Goal: Task Accomplishment & Management: Complete application form

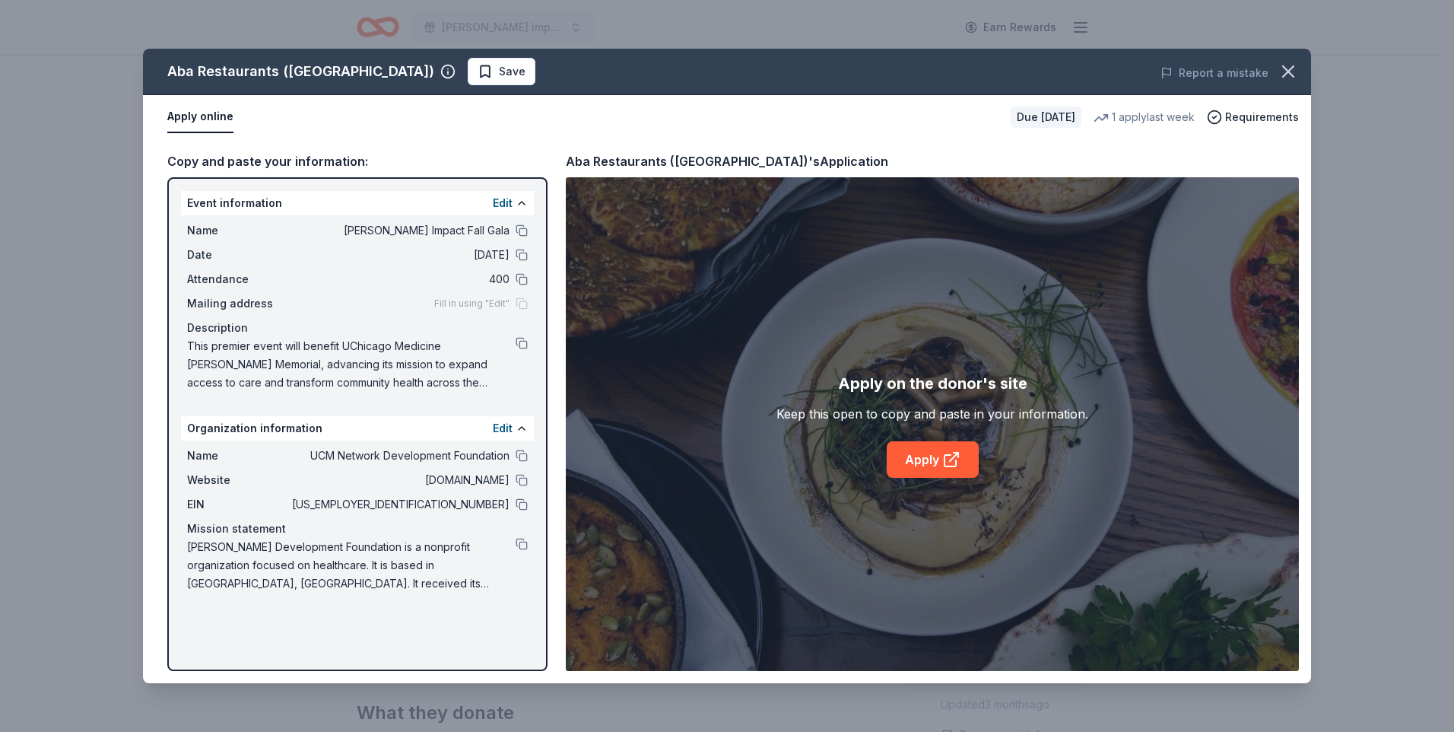
scroll to position [76, 0]
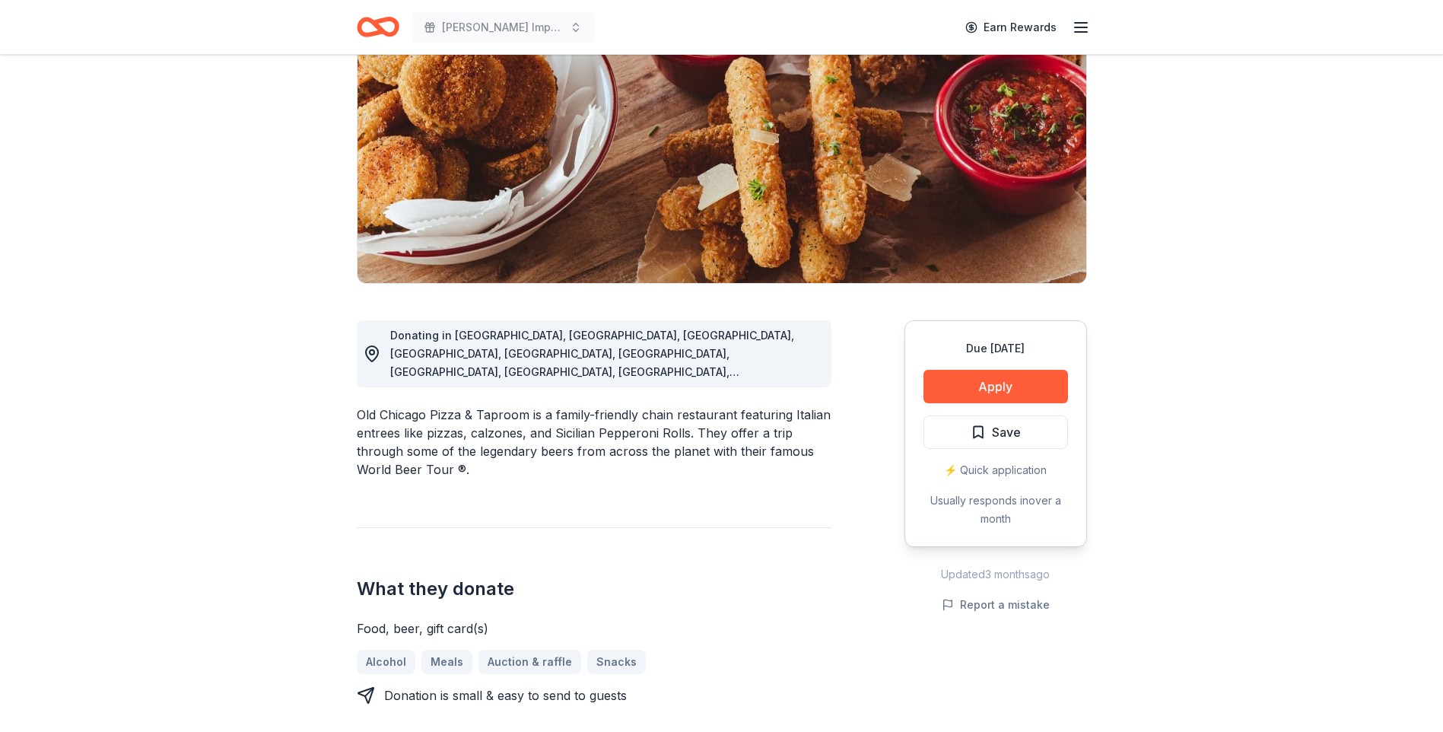
scroll to position [152, 0]
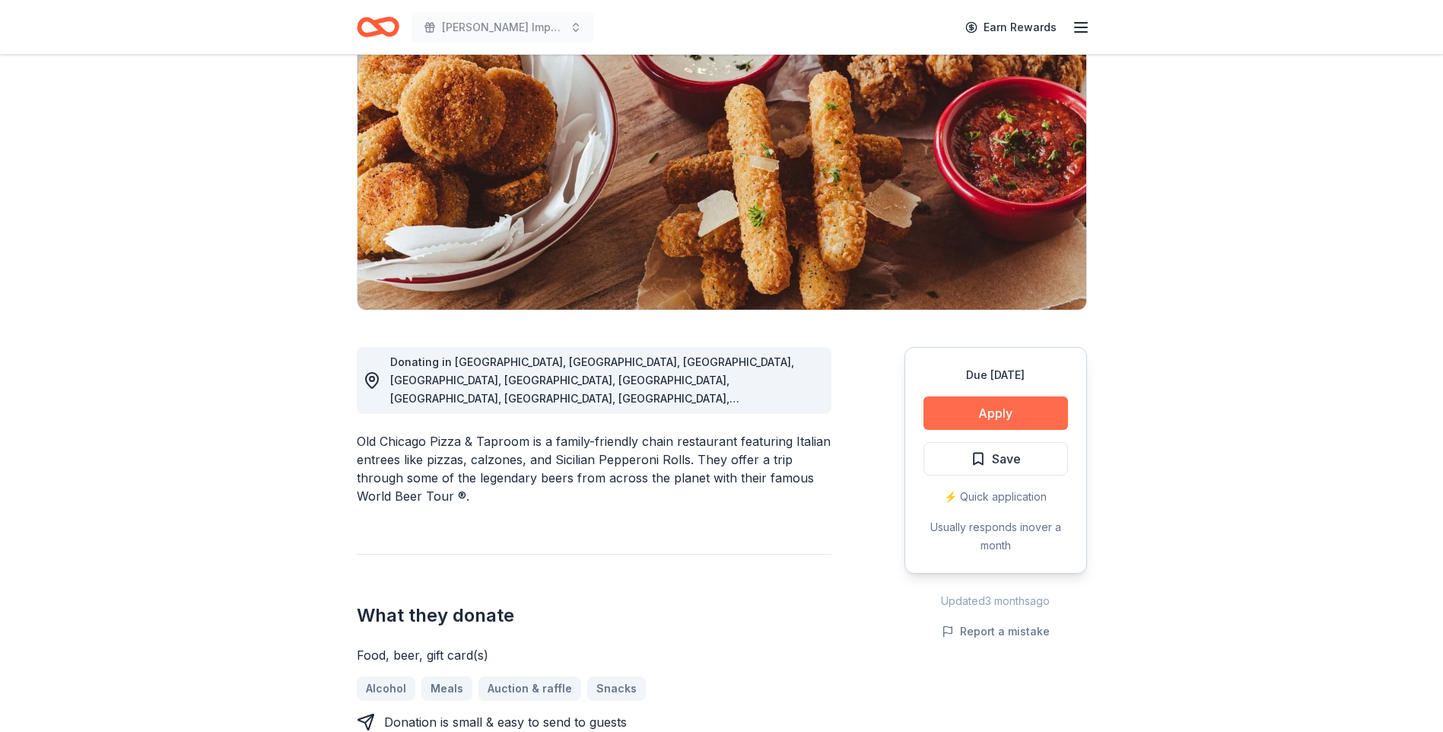
click at [1028, 402] on button "Apply" at bounding box center [995, 412] width 145 height 33
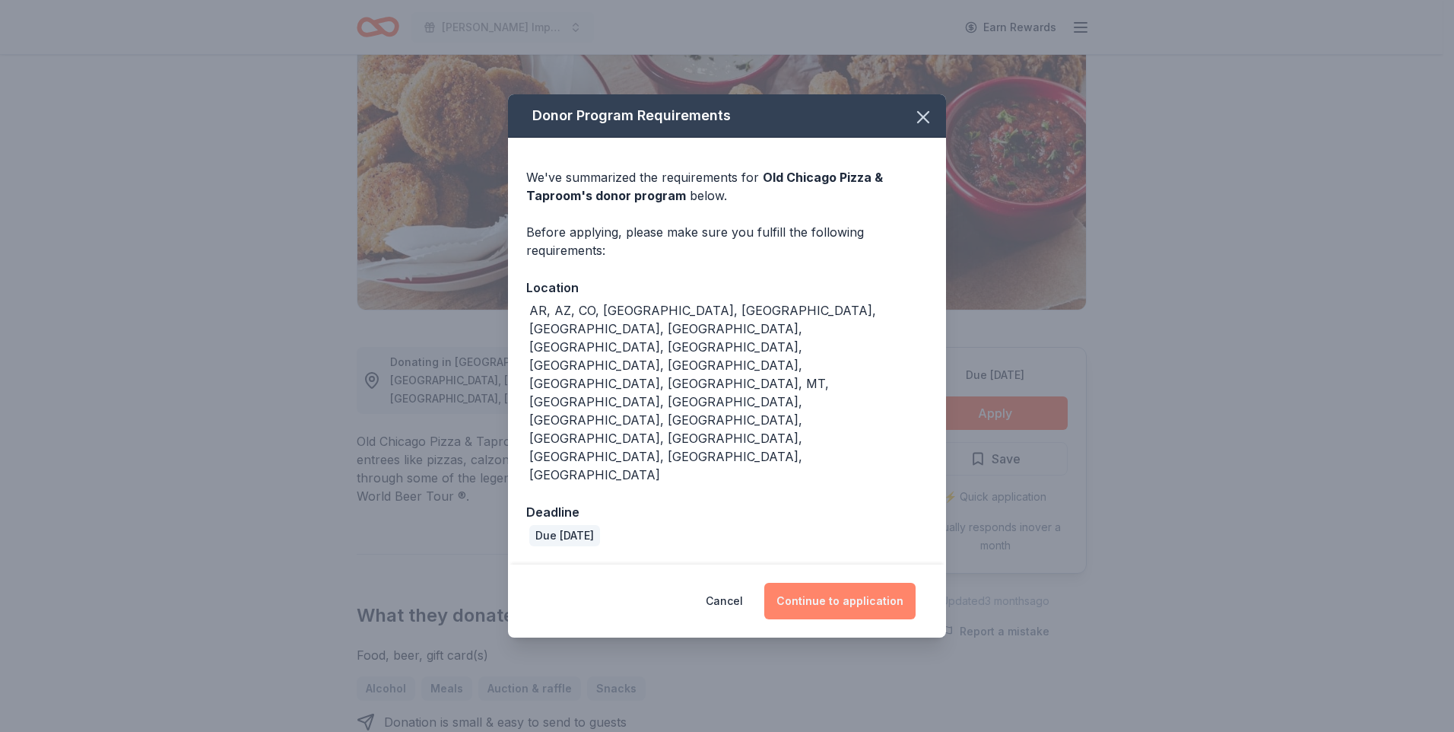
click at [859, 583] on button "Continue to application" at bounding box center [839, 601] width 151 height 37
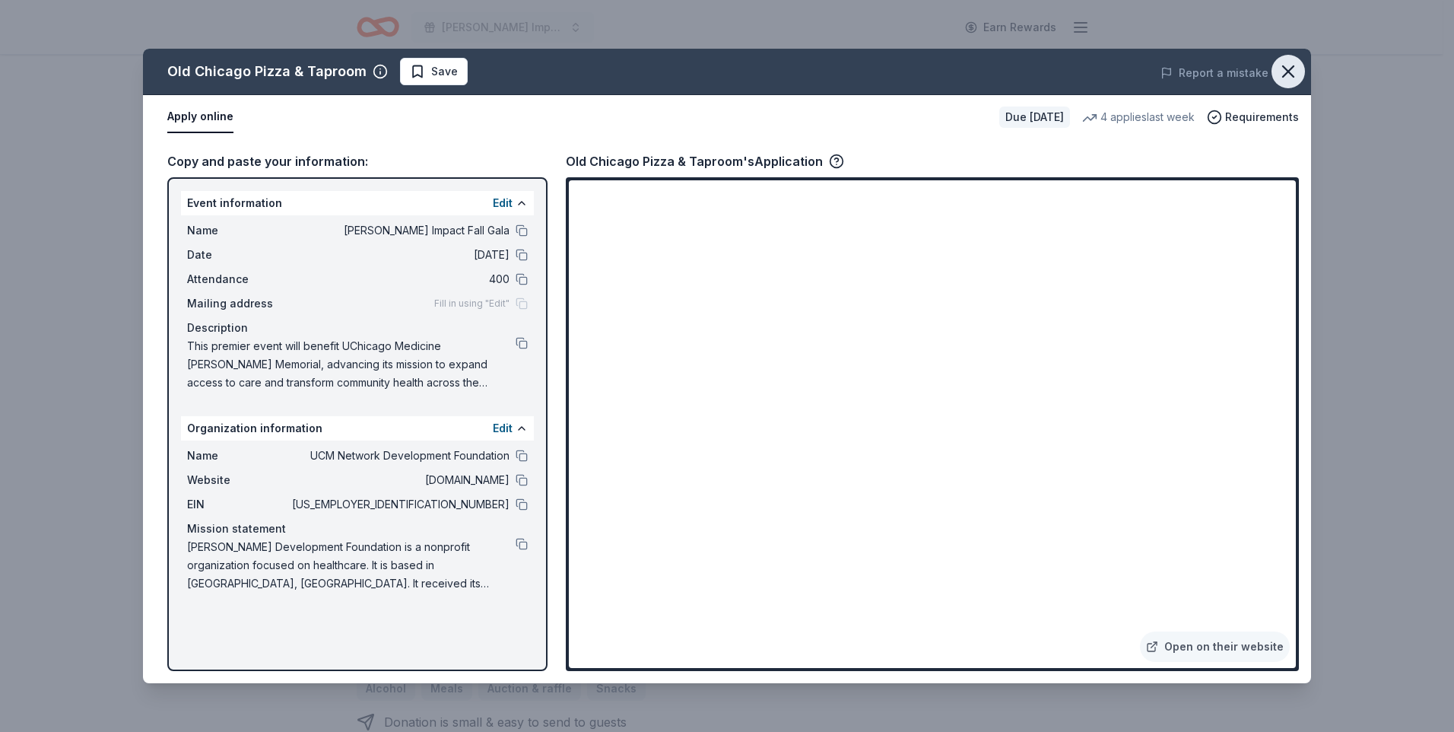
click at [1290, 71] on icon "button" at bounding box center [1288, 71] width 11 height 11
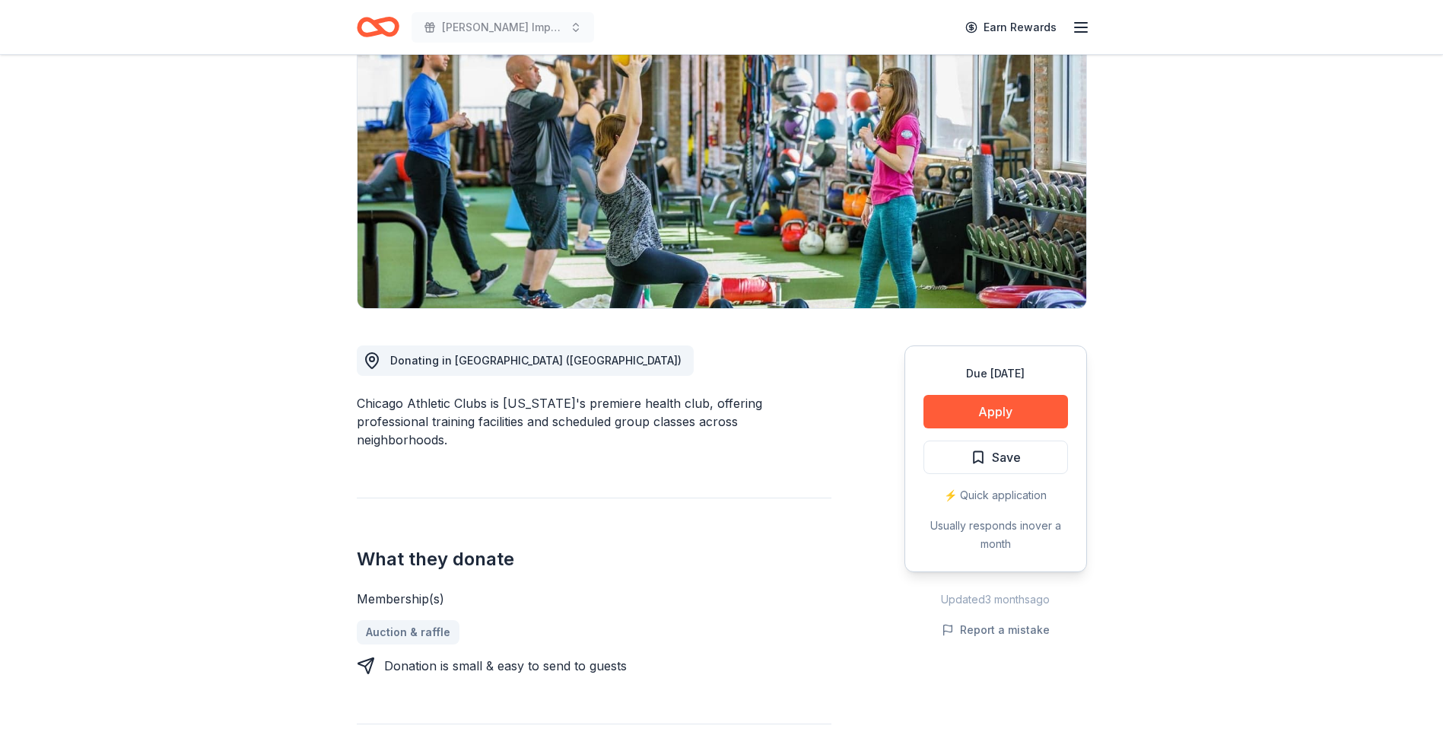
scroll to position [152, 0]
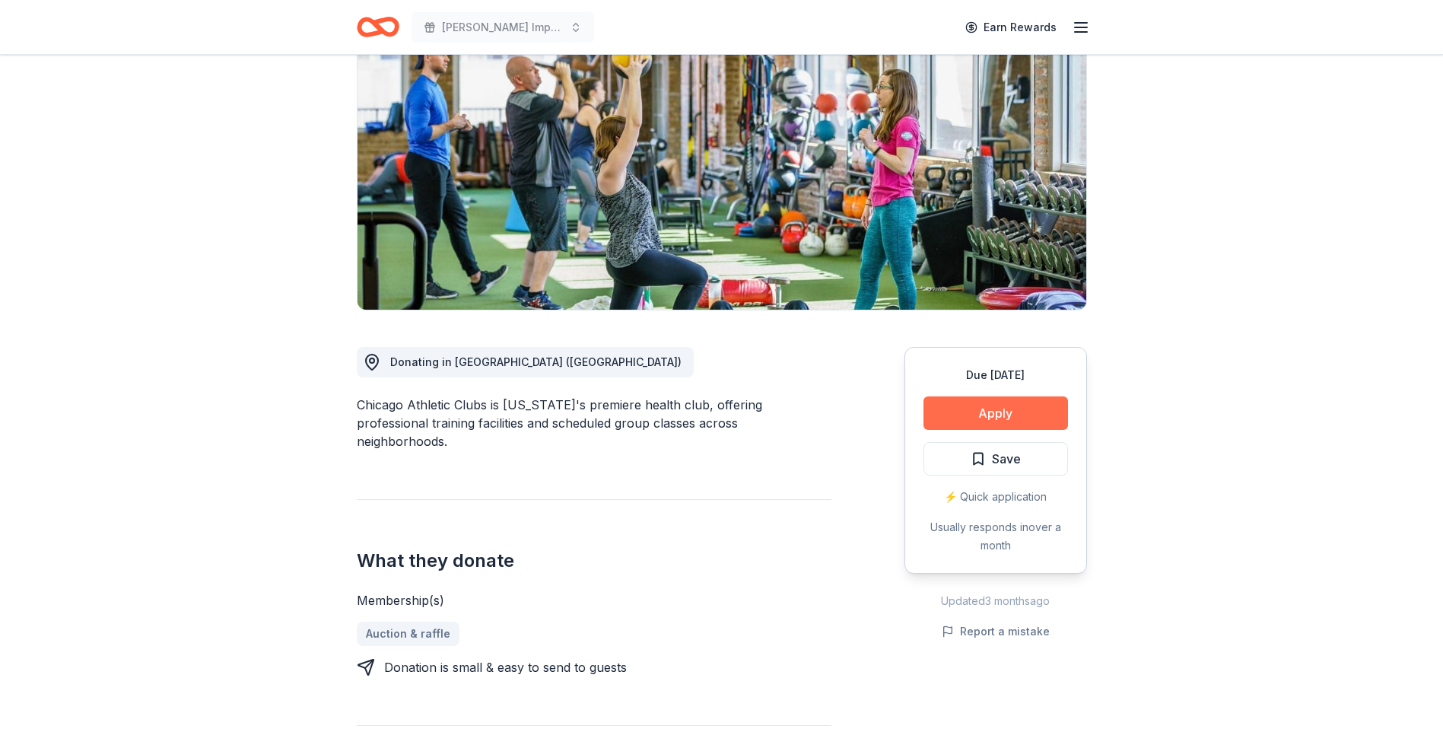
click at [955, 406] on button "Apply" at bounding box center [995, 412] width 145 height 33
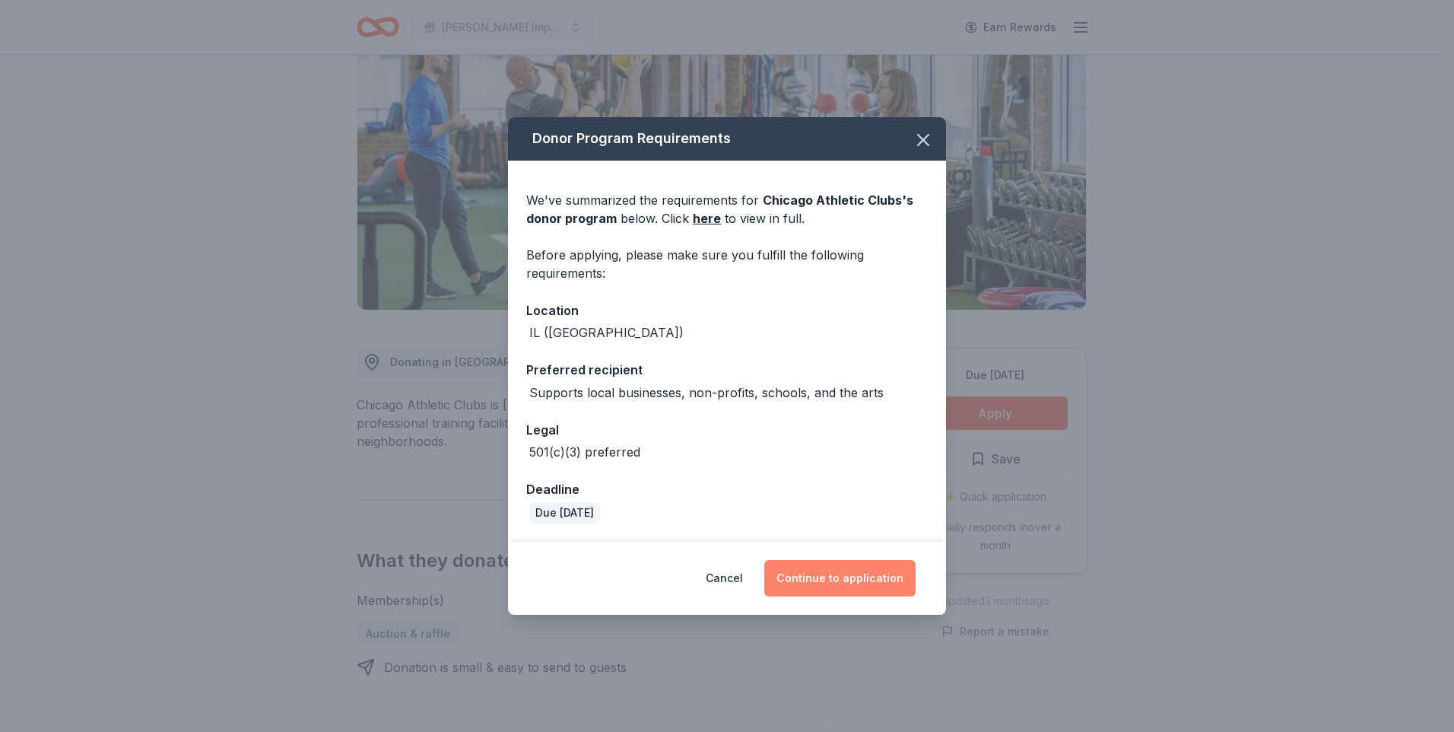
click at [815, 578] on button "Continue to application" at bounding box center [839, 578] width 151 height 37
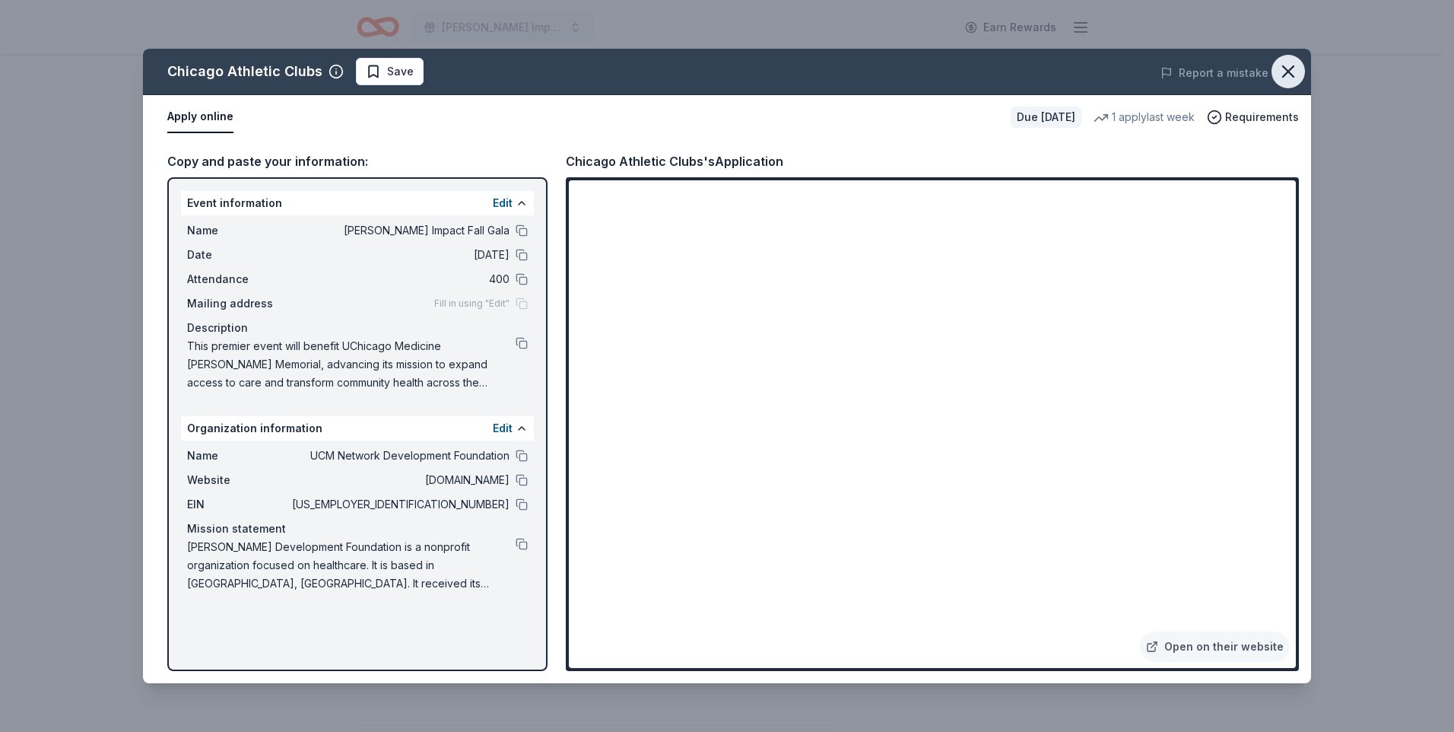
click at [1290, 70] on icon "button" at bounding box center [1288, 71] width 11 height 11
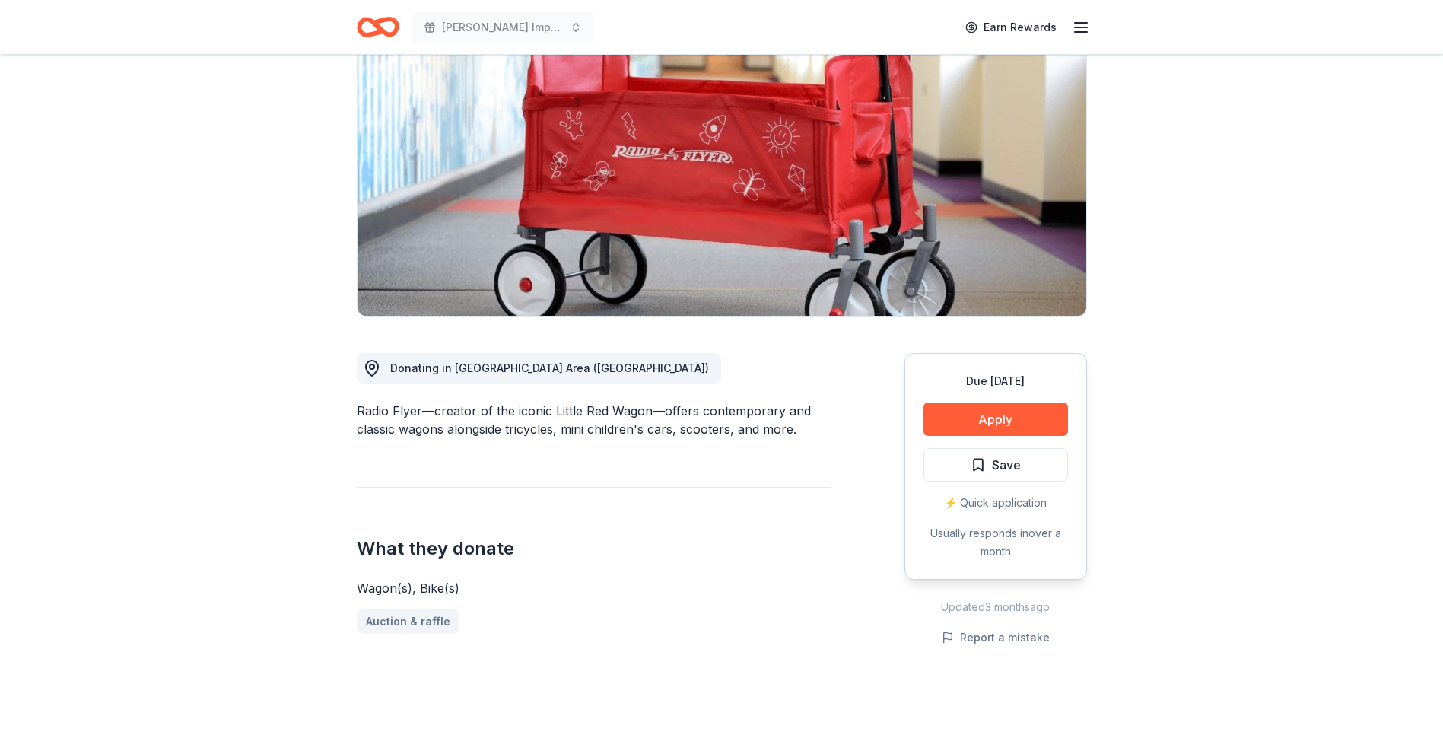
scroll to position [152, 0]
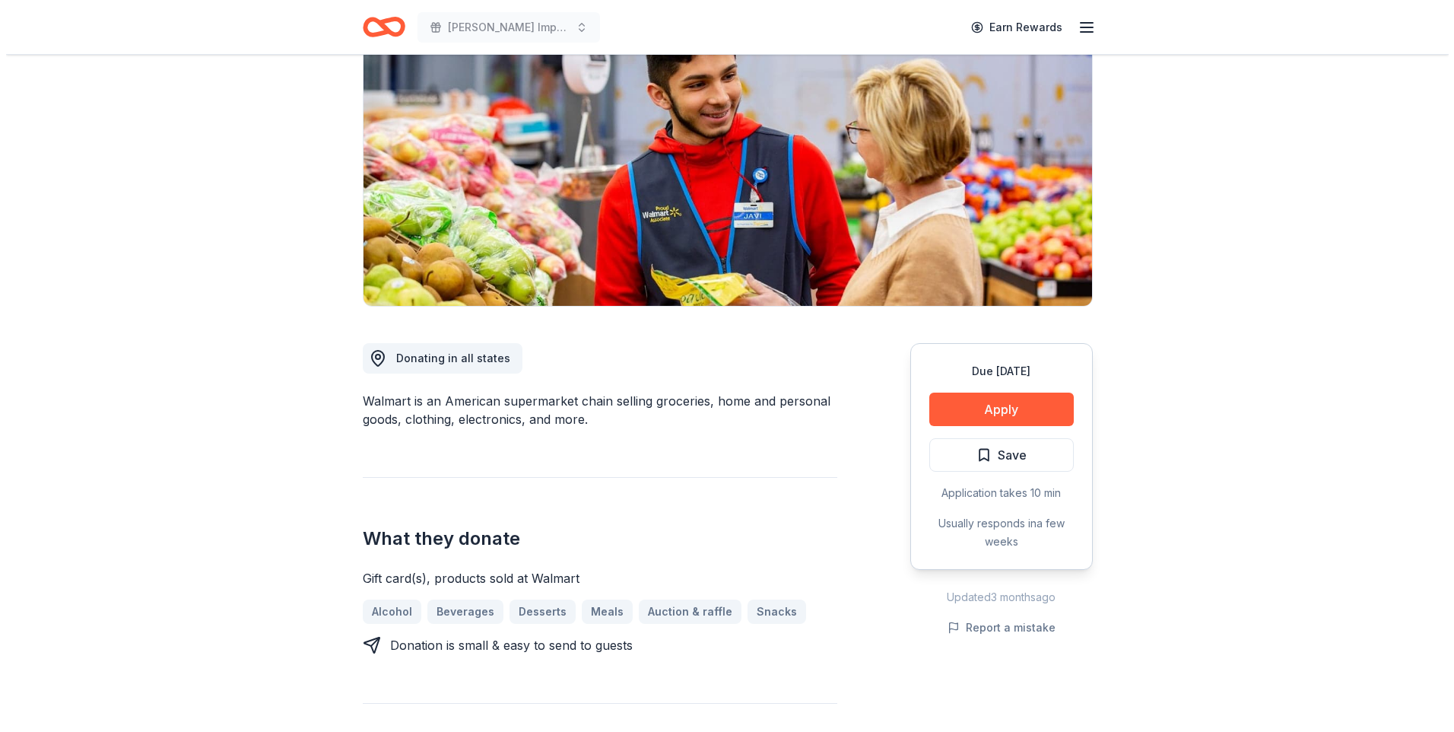
scroll to position [304, 0]
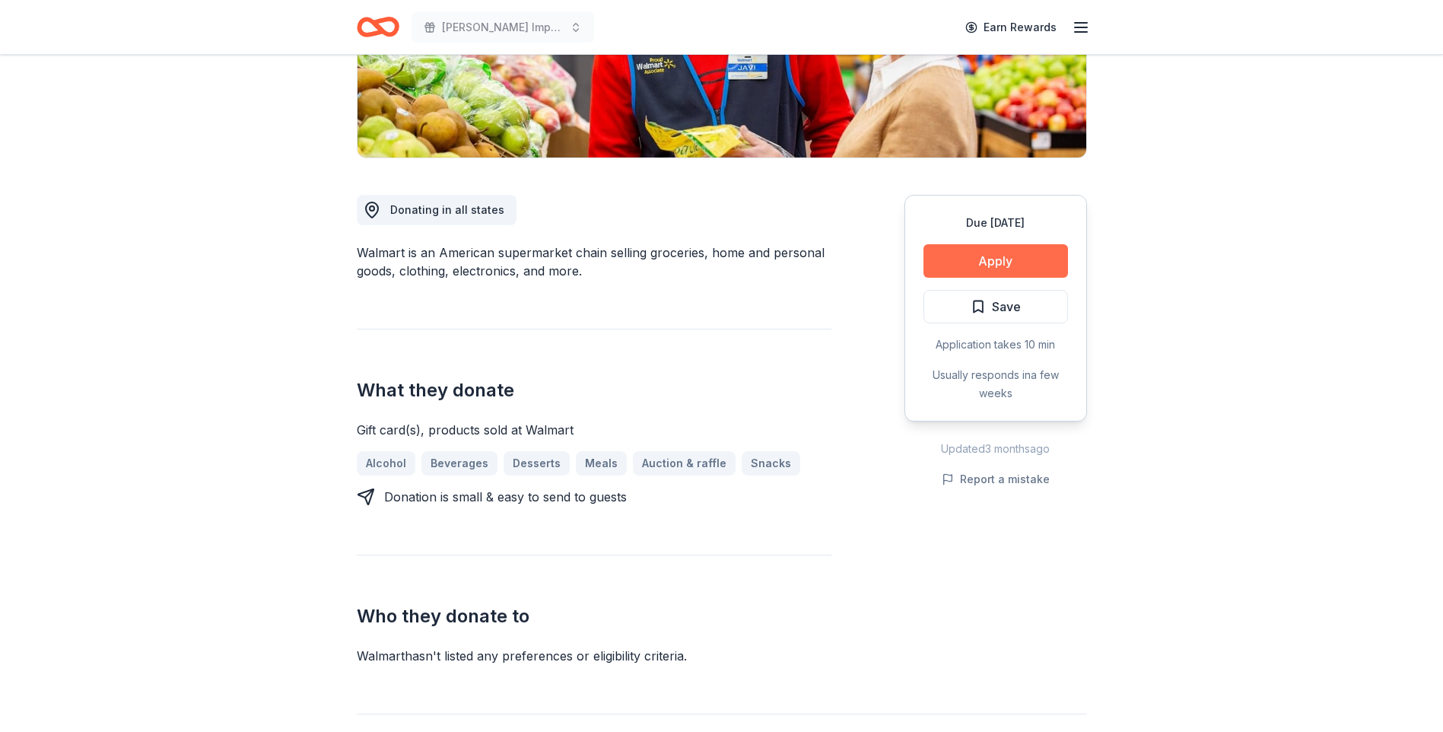
click at [1032, 268] on button "Apply" at bounding box center [995, 260] width 145 height 33
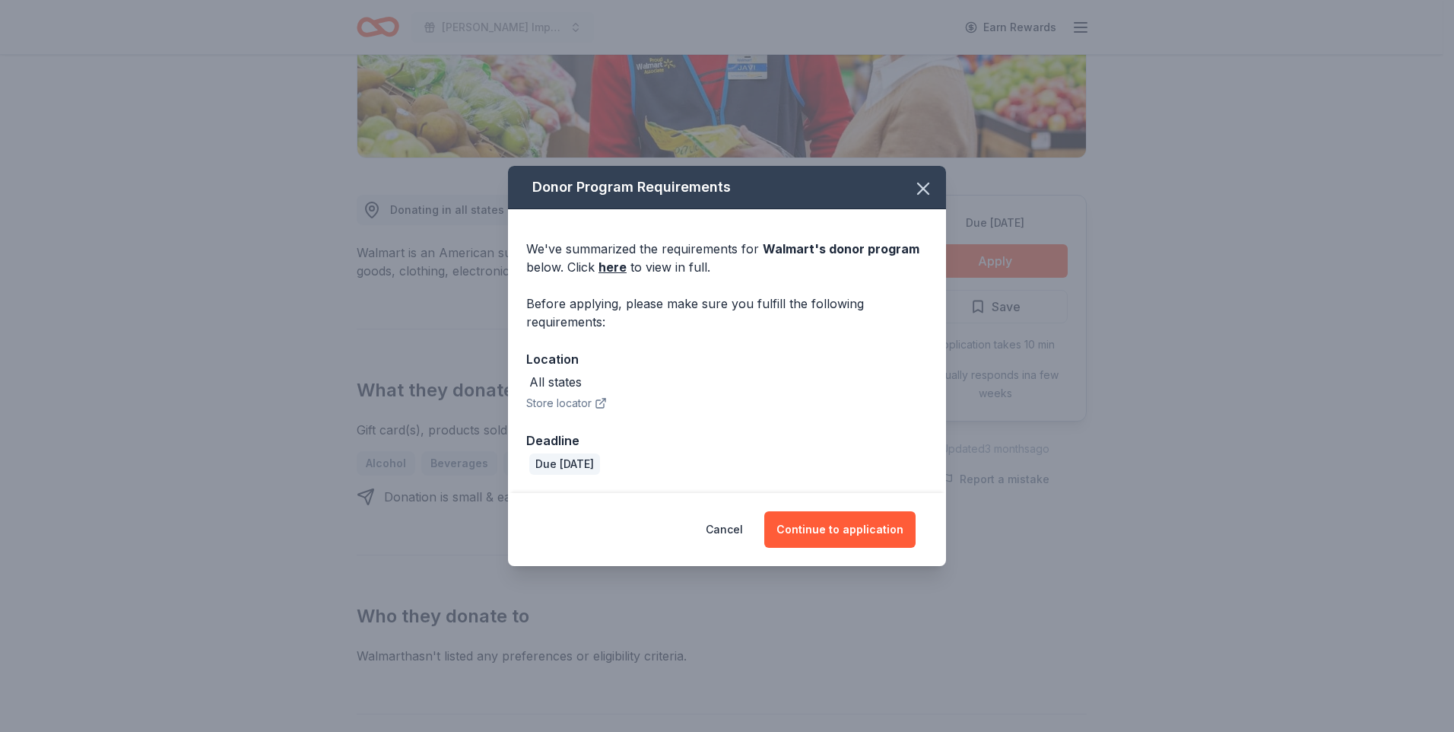
click at [828, 550] on div "Cancel Continue to application" at bounding box center [727, 529] width 438 height 73
click at [813, 528] on button "Continue to application" at bounding box center [839, 529] width 151 height 37
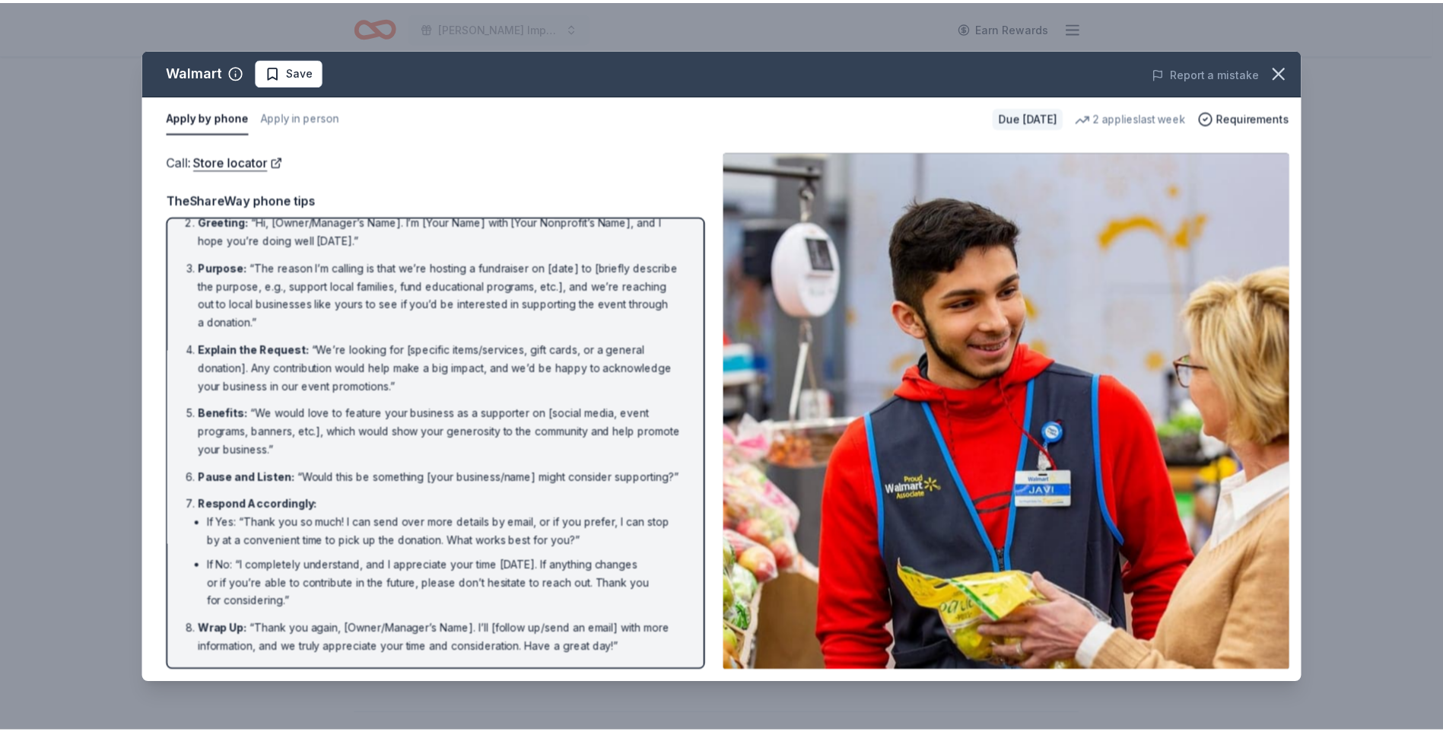
scroll to position [81, 0]
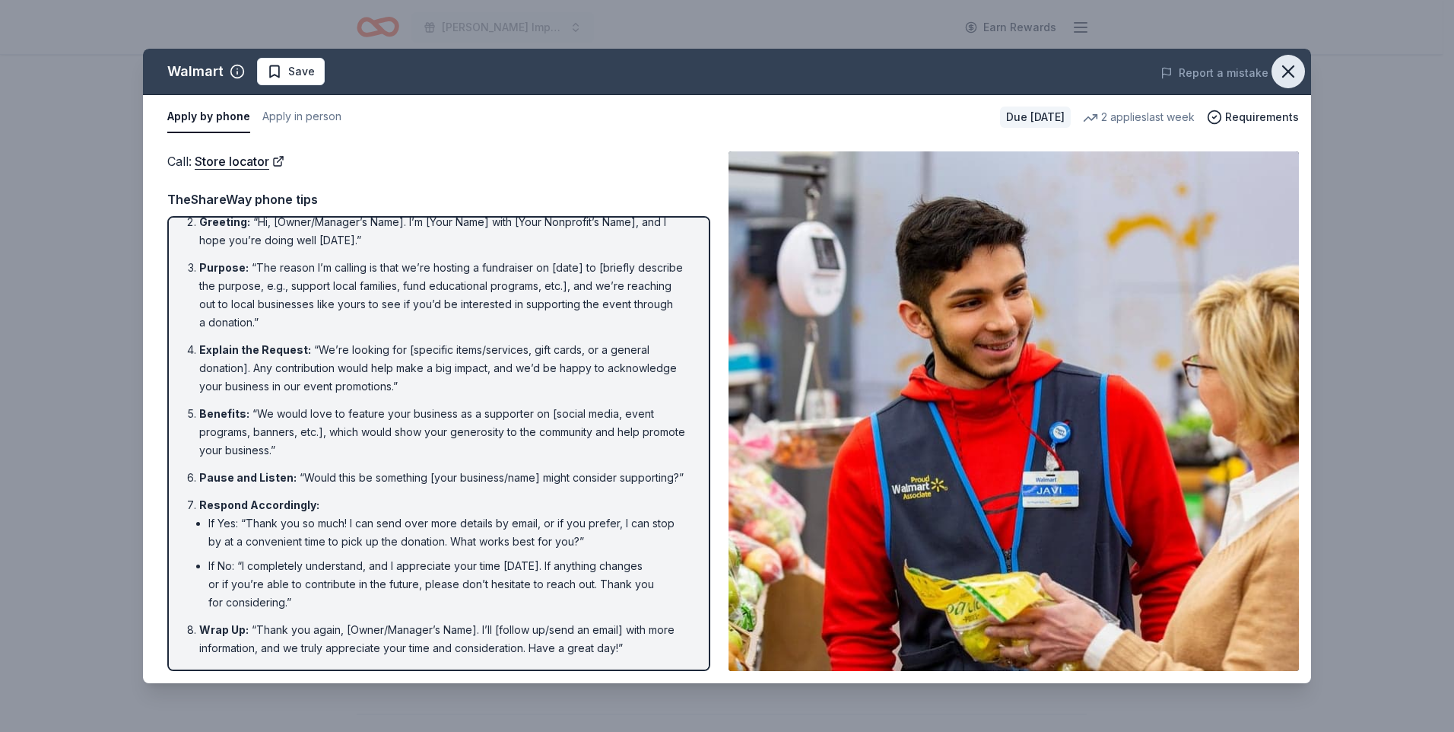
click at [1290, 68] on icon "button" at bounding box center [1288, 71] width 21 height 21
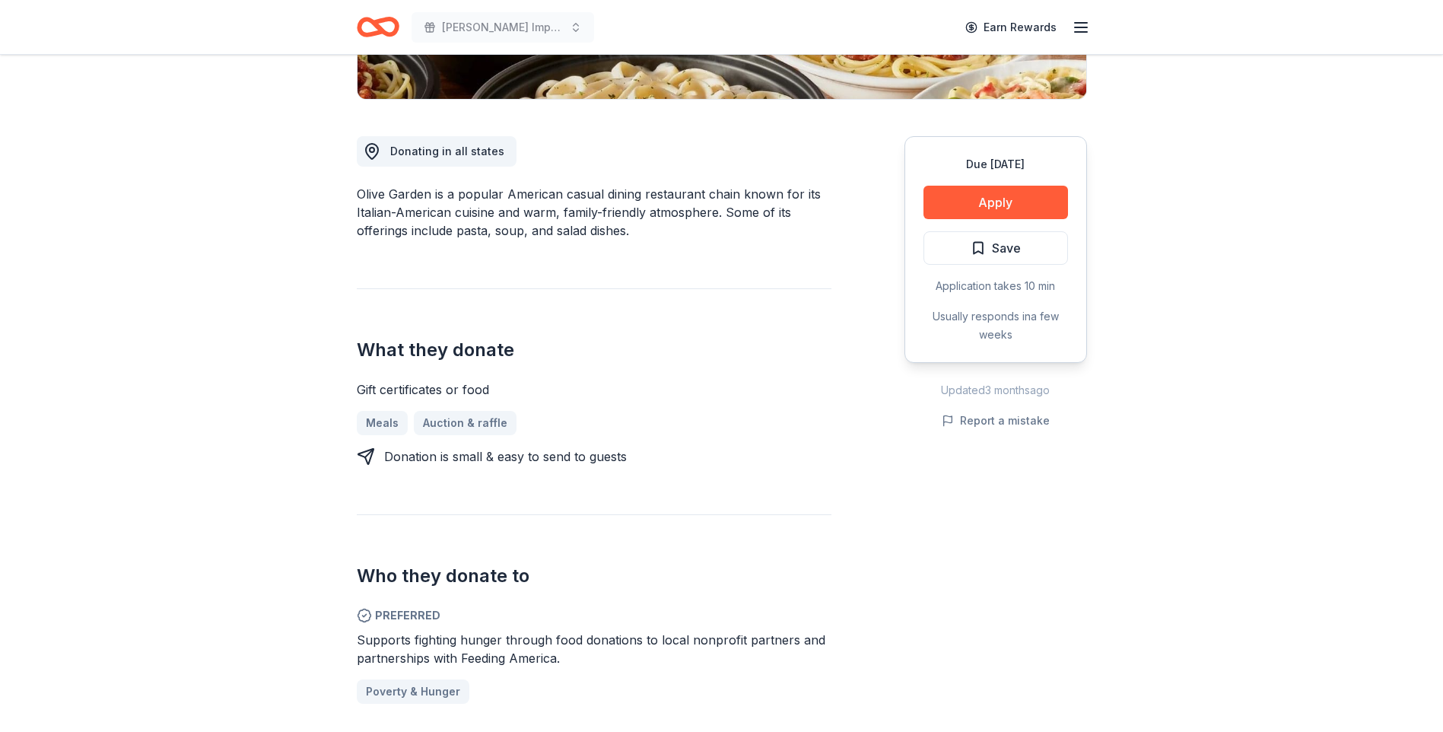
scroll to position [380, 0]
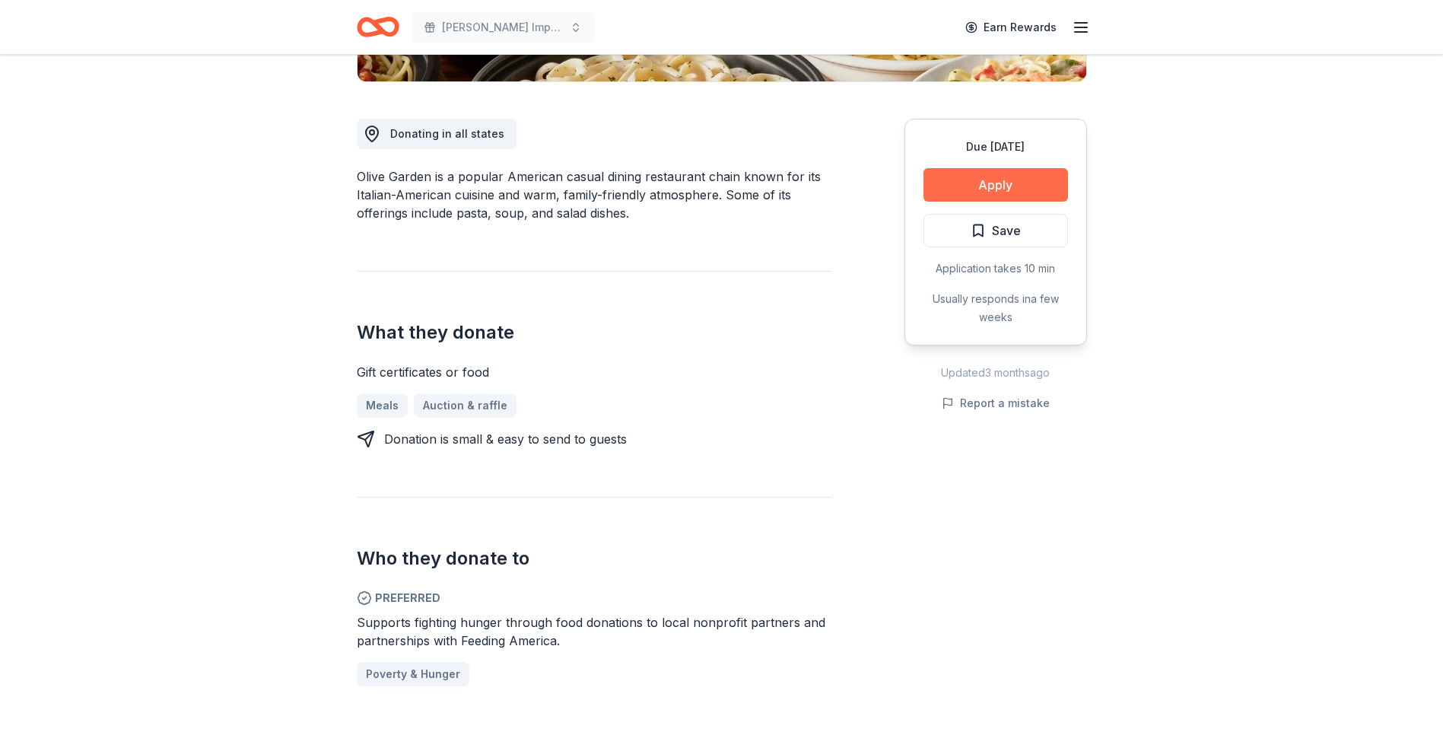
click at [1040, 182] on button "Apply" at bounding box center [995, 184] width 145 height 33
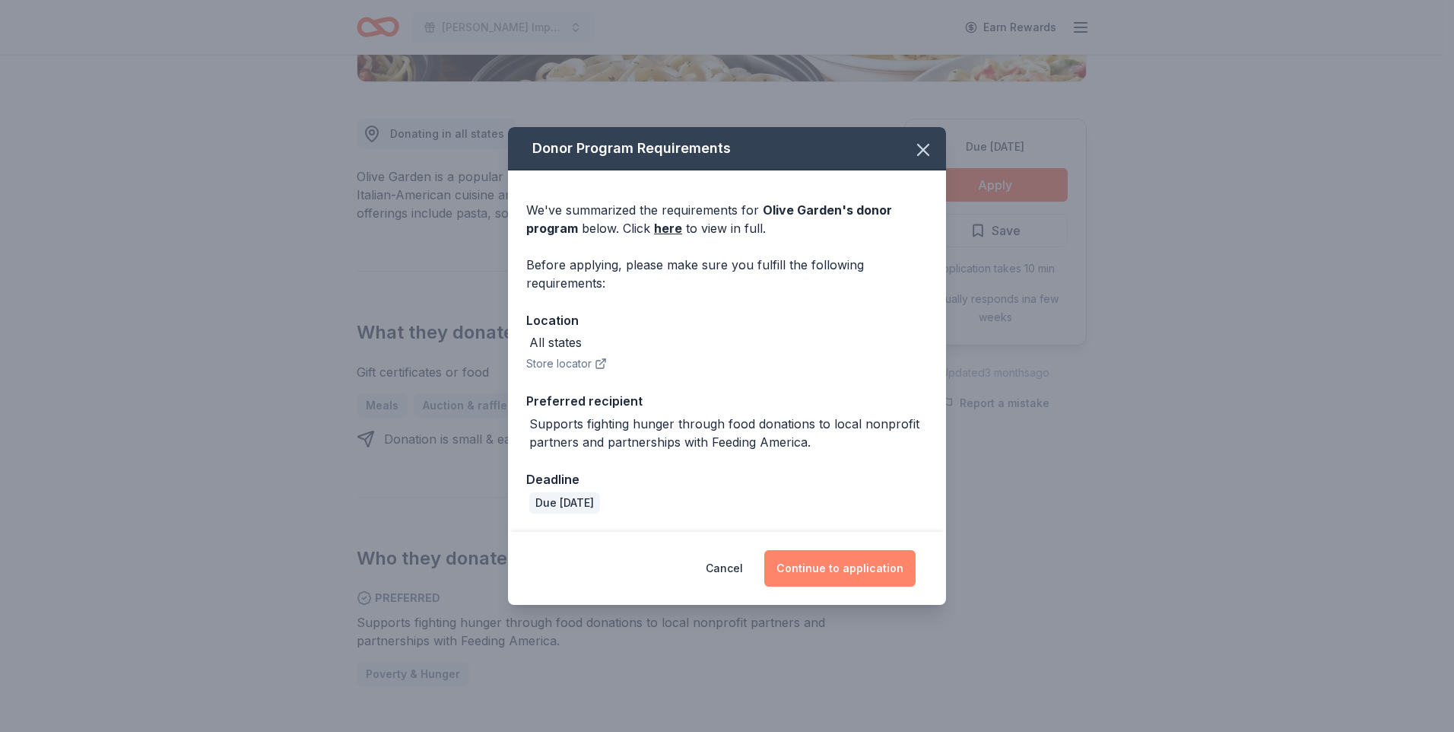
click at [886, 567] on button "Continue to application" at bounding box center [839, 568] width 151 height 37
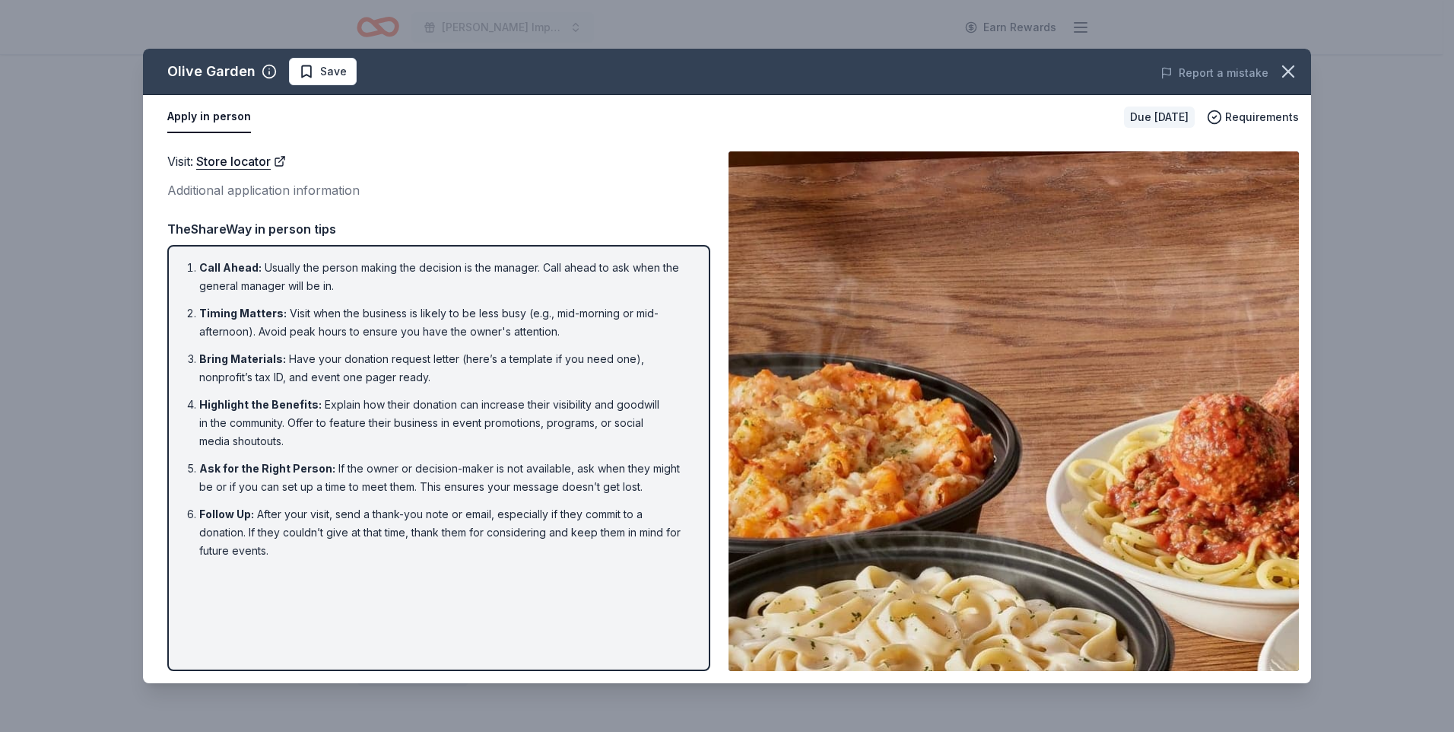
drag, startPoint x: 634, startPoint y: 49, endPoint x: 691, endPoint y: 113, distance: 84.6
click at [691, 113] on div "Olive Garden Save Report a mistake Apply in person Due [DATE] Requirements Visi…" at bounding box center [727, 366] width 1168 height 634
click at [1287, 75] on icon "button" at bounding box center [1288, 71] width 21 height 21
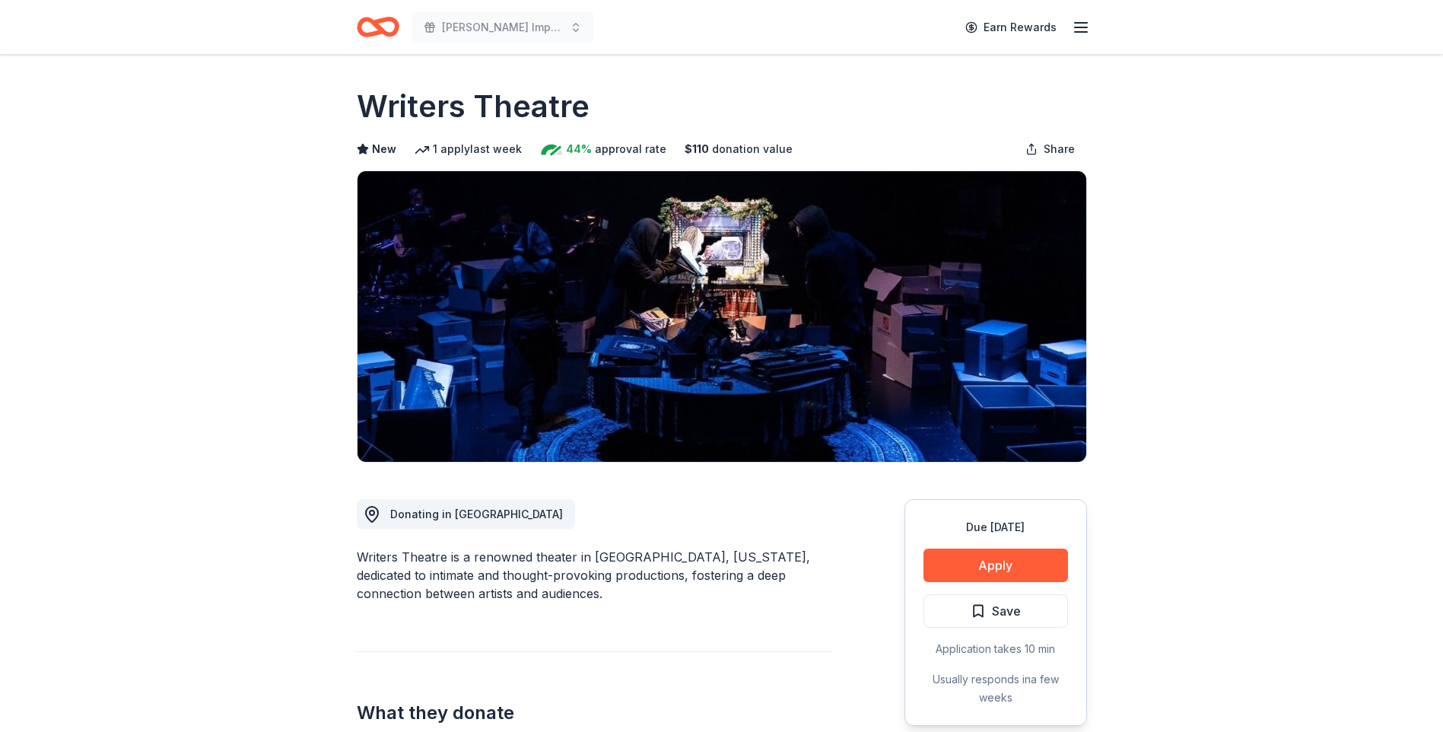
scroll to position [76, 0]
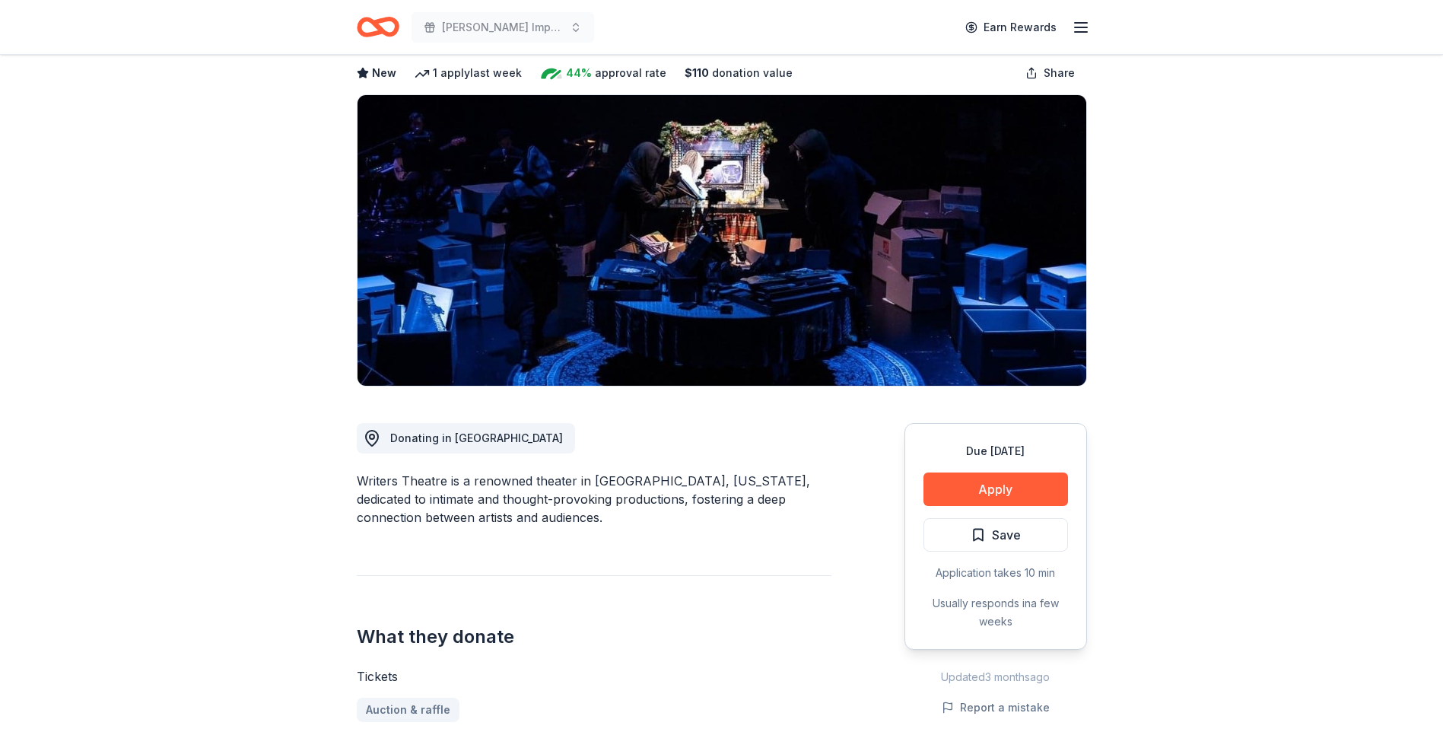
drag, startPoint x: 590, startPoint y: 477, endPoint x: 612, endPoint y: 481, distance: 22.5
click at [612, 481] on div "Writers Theatre is a renowned theater in Glencoe, Illinois, dedicated to intima…" at bounding box center [594, 499] width 475 height 55
drag, startPoint x: 592, startPoint y: 481, endPoint x: 710, endPoint y: 454, distance: 120.3
click at [710, 454] on div "Donating in IL Writers Theatre is a renowned theater in Glencoe, Illinois, dedi…" at bounding box center [594, 669] width 475 height 567
click at [1019, 490] on button "Apply" at bounding box center [995, 488] width 145 height 33
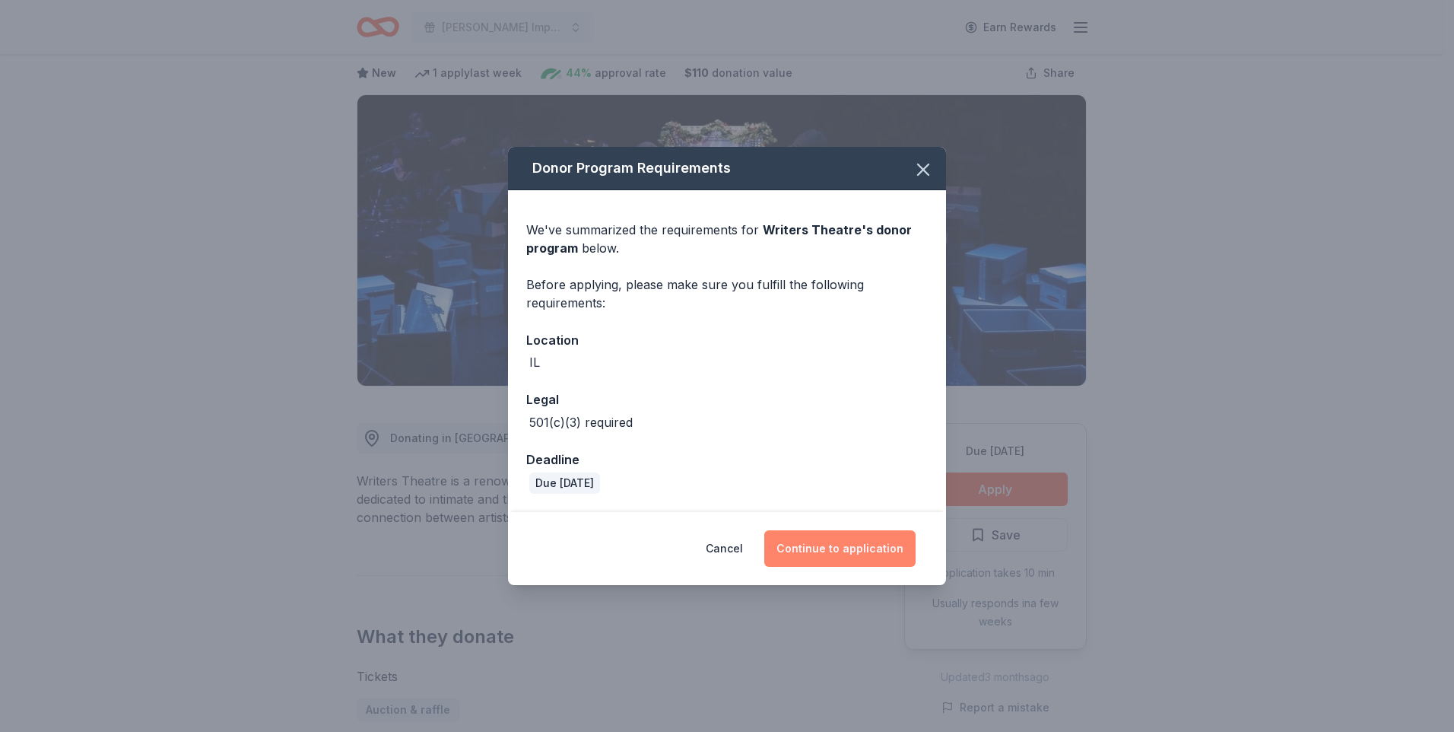
click at [888, 542] on button "Continue to application" at bounding box center [839, 548] width 151 height 37
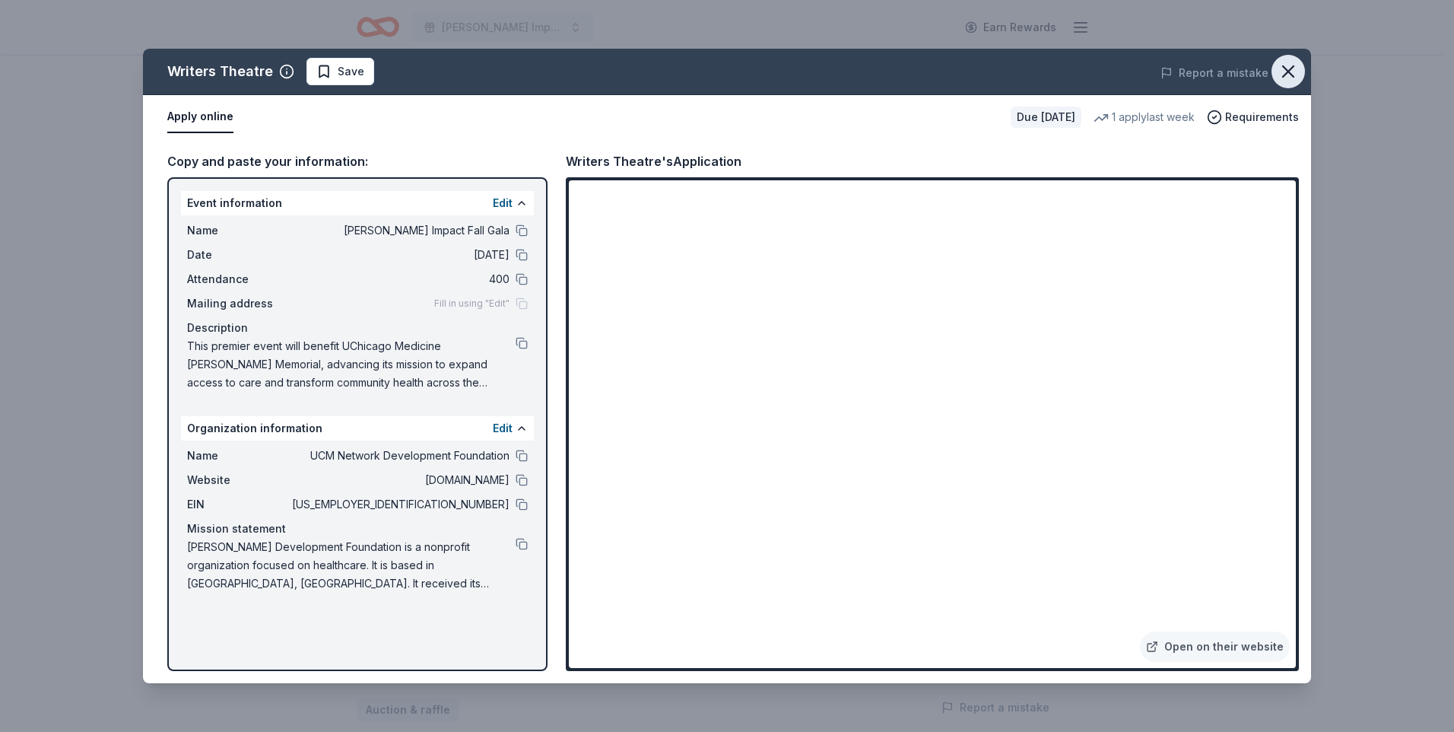
click at [1295, 68] on icon "button" at bounding box center [1288, 71] width 21 height 21
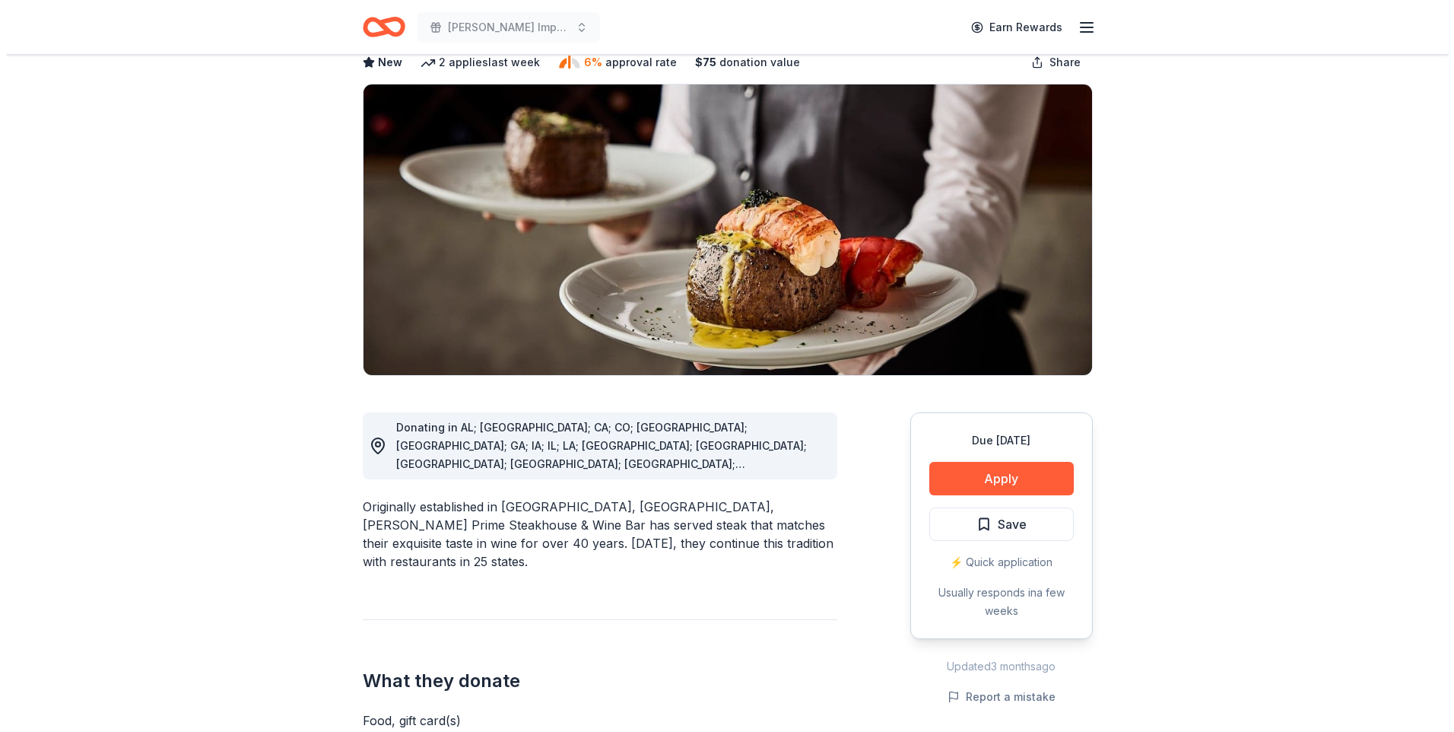
scroll to position [76, 0]
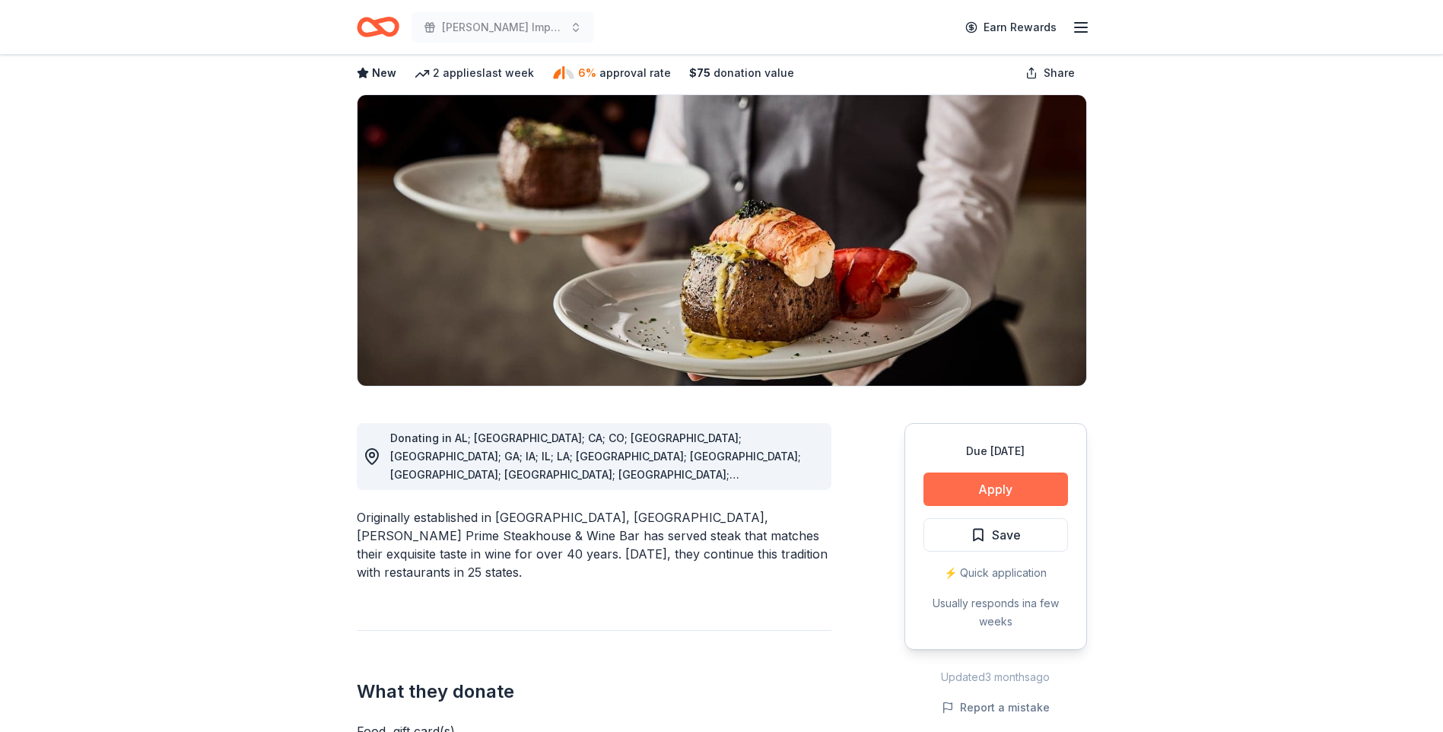
click at [976, 482] on button "Apply" at bounding box center [995, 488] width 145 height 33
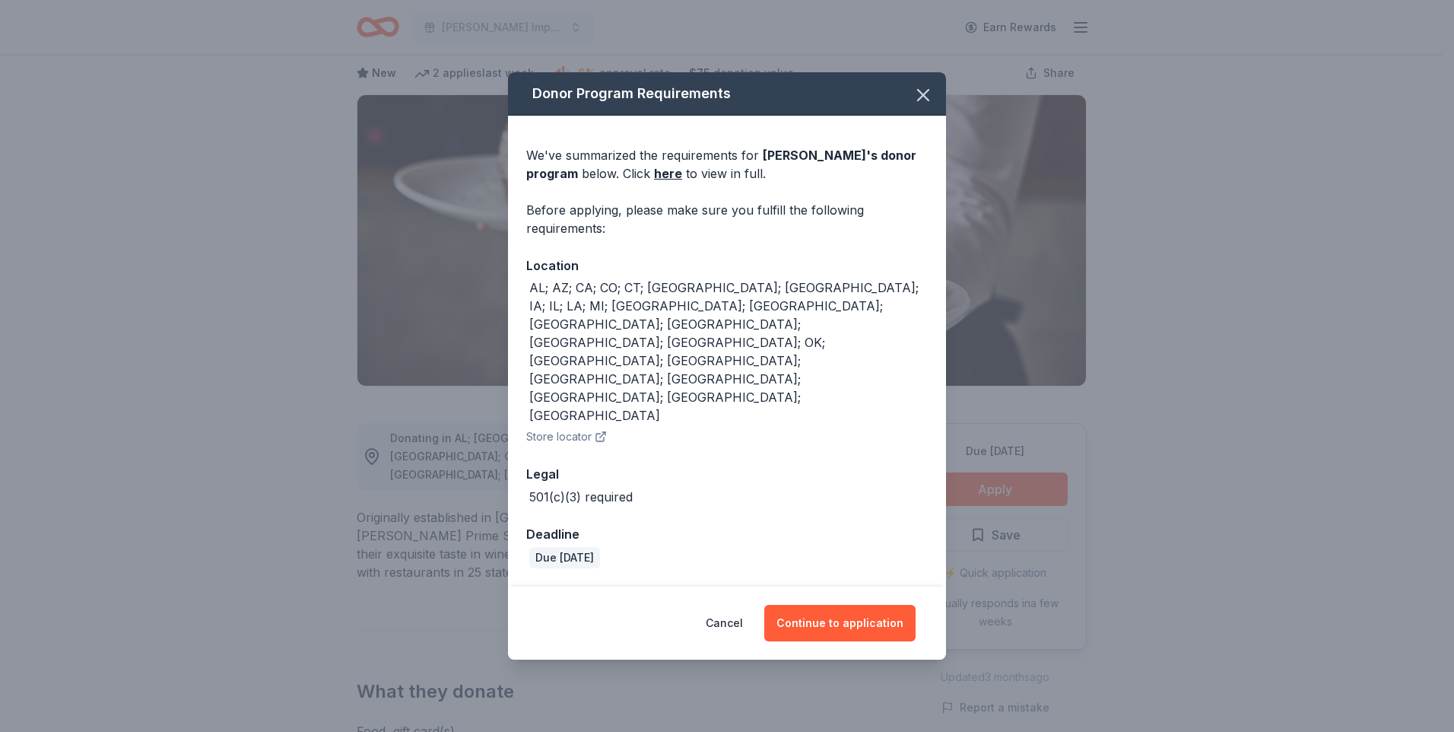
click at [920, 586] on div "Cancel Continue to application" at bounding box center [727, 622] width 438 height 73
click at [901, 605] on button "Continue to application" at bounding box center [839, 623] width 151 height 37
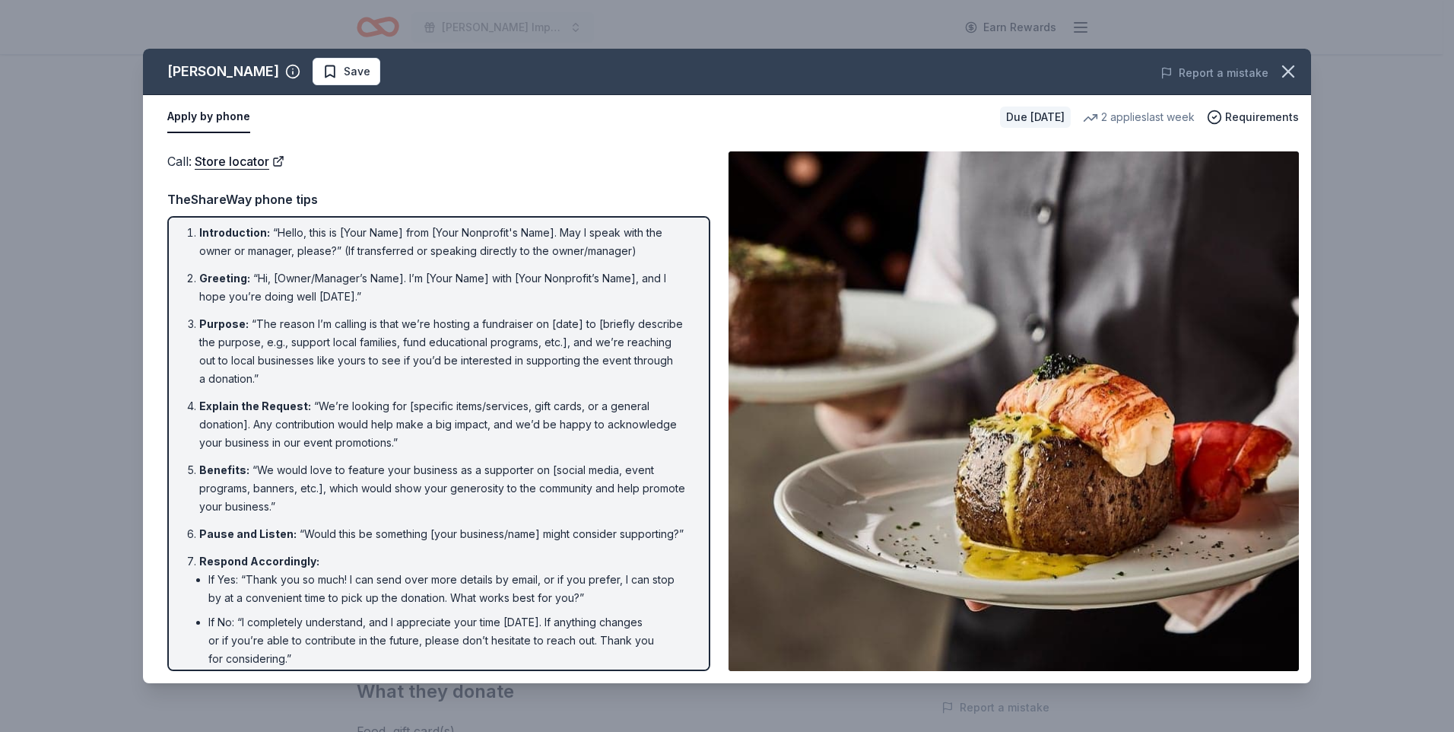
scroll to position [0, 0]
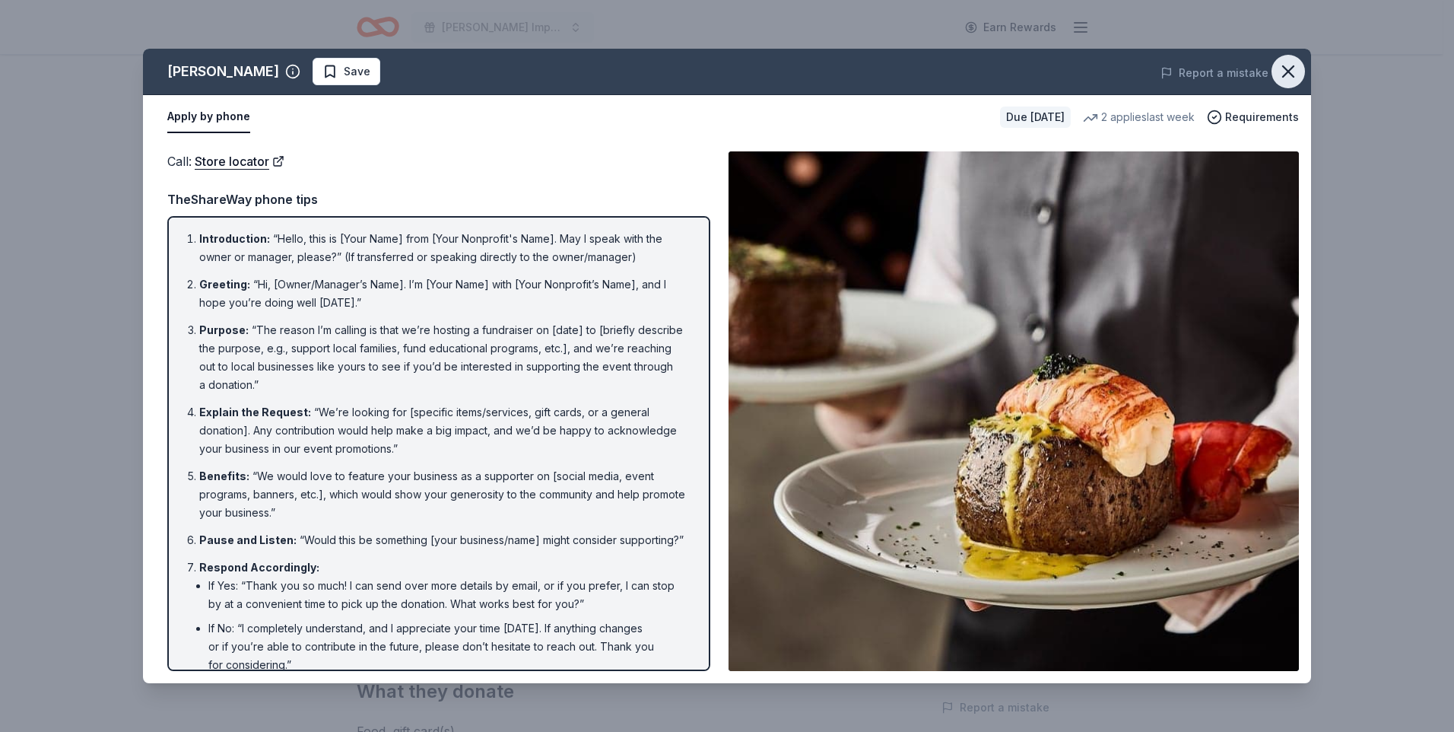
click at [1276, 67] on button "button" at bounding box center [1288, 71] width 33 height 33
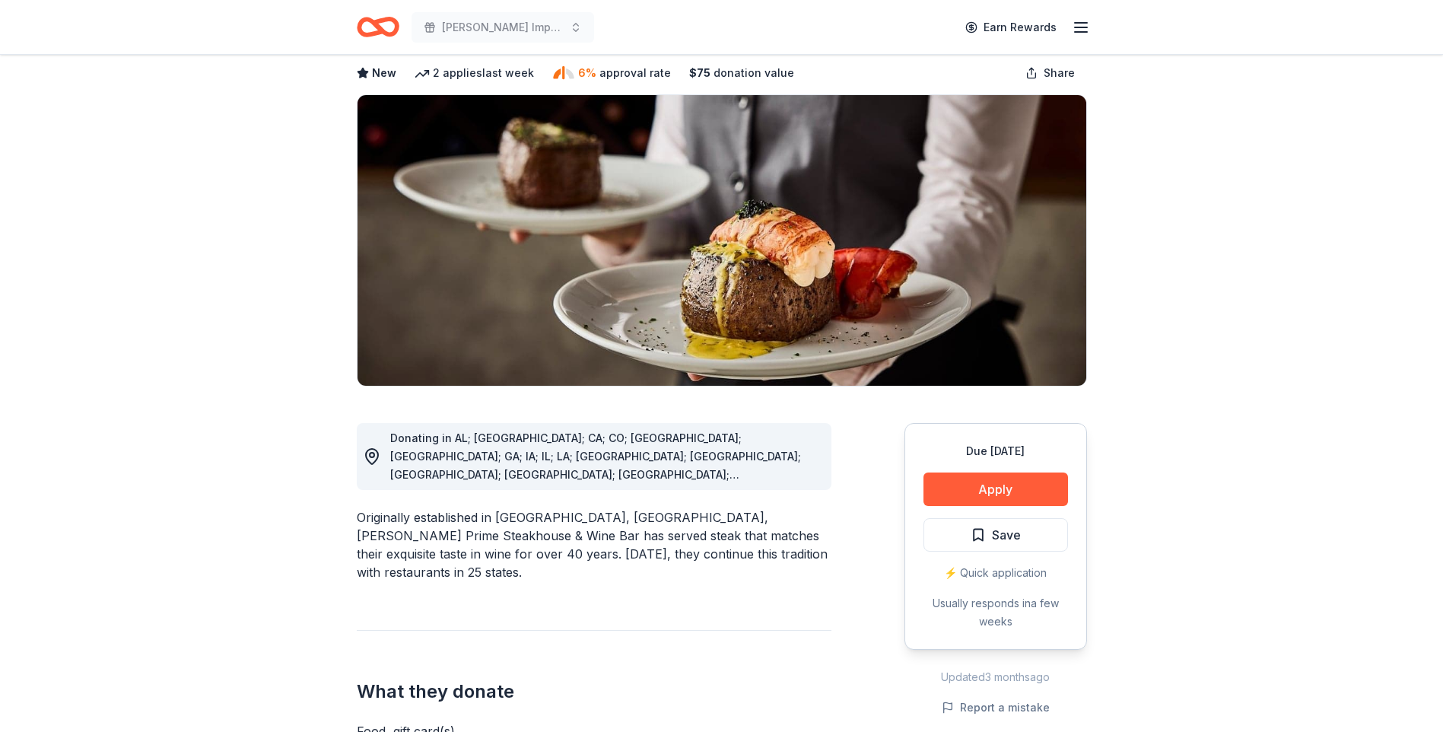
click at [920, 477] on div "Due in 31 days Apply Save ⚡️ Quick application Usually responds in a few weeks" at bounding box center [995, 536] width 183 height 227
click at [940, 504] on button "Apply" at bounding box center [995, 488] width 145 height 33
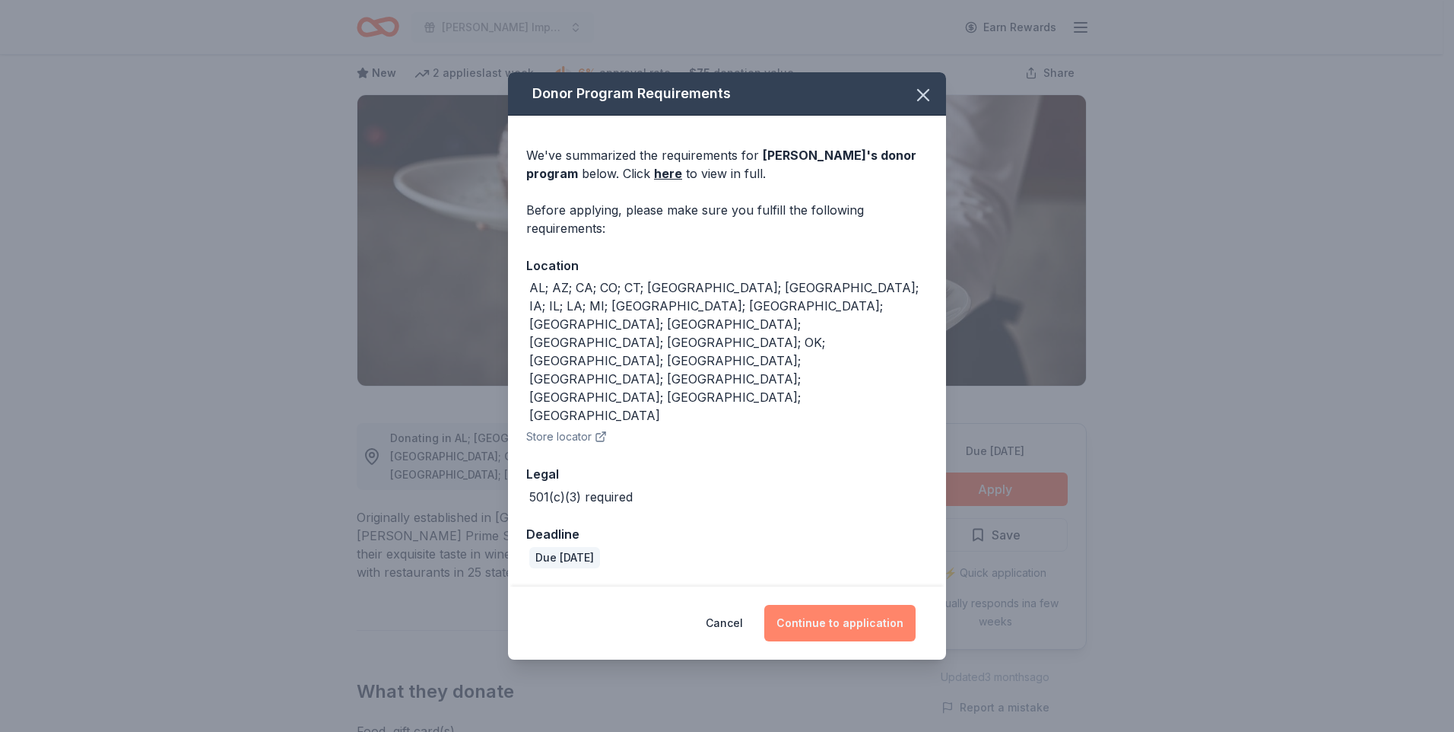
click at [869, 605] on button "Continue to application" at bounding box center [839, 623] width 151 height 37
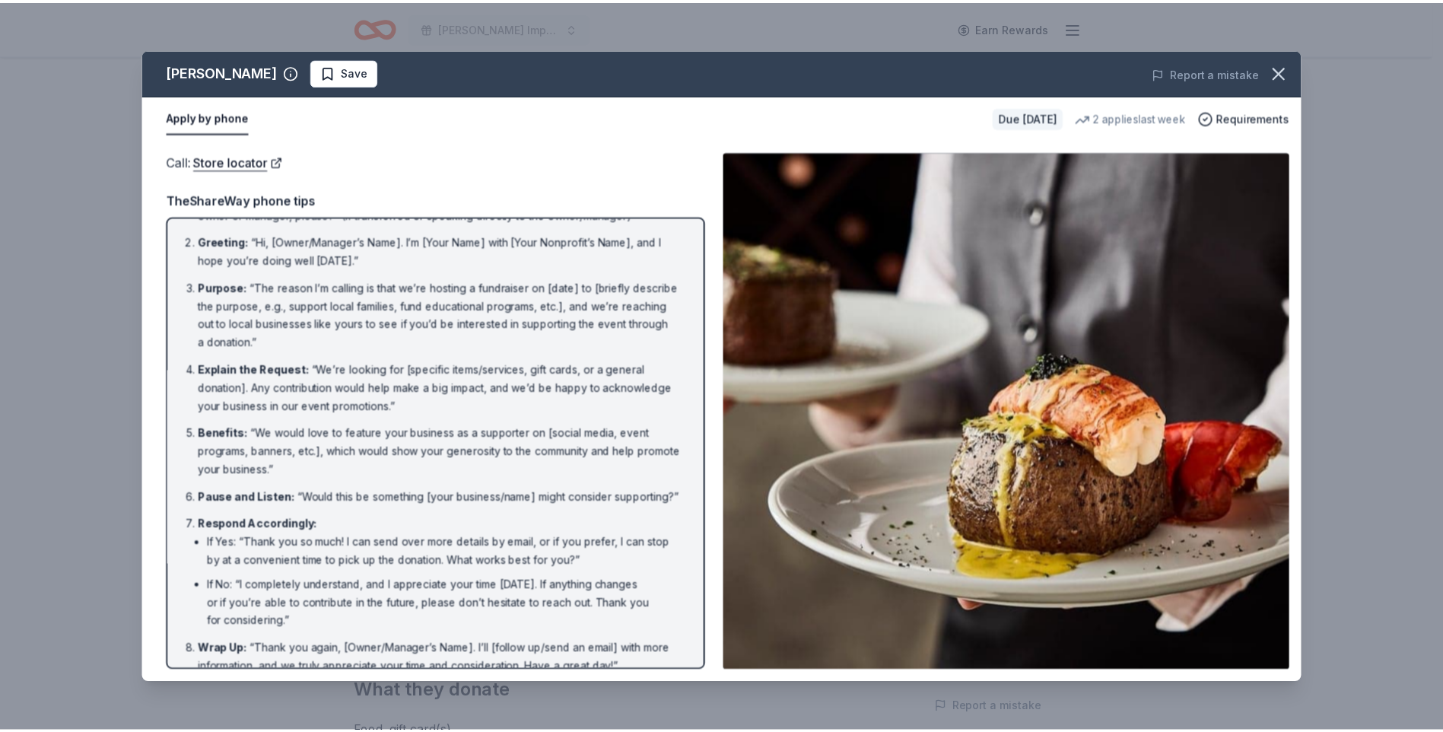
scroll to position [81, 0]
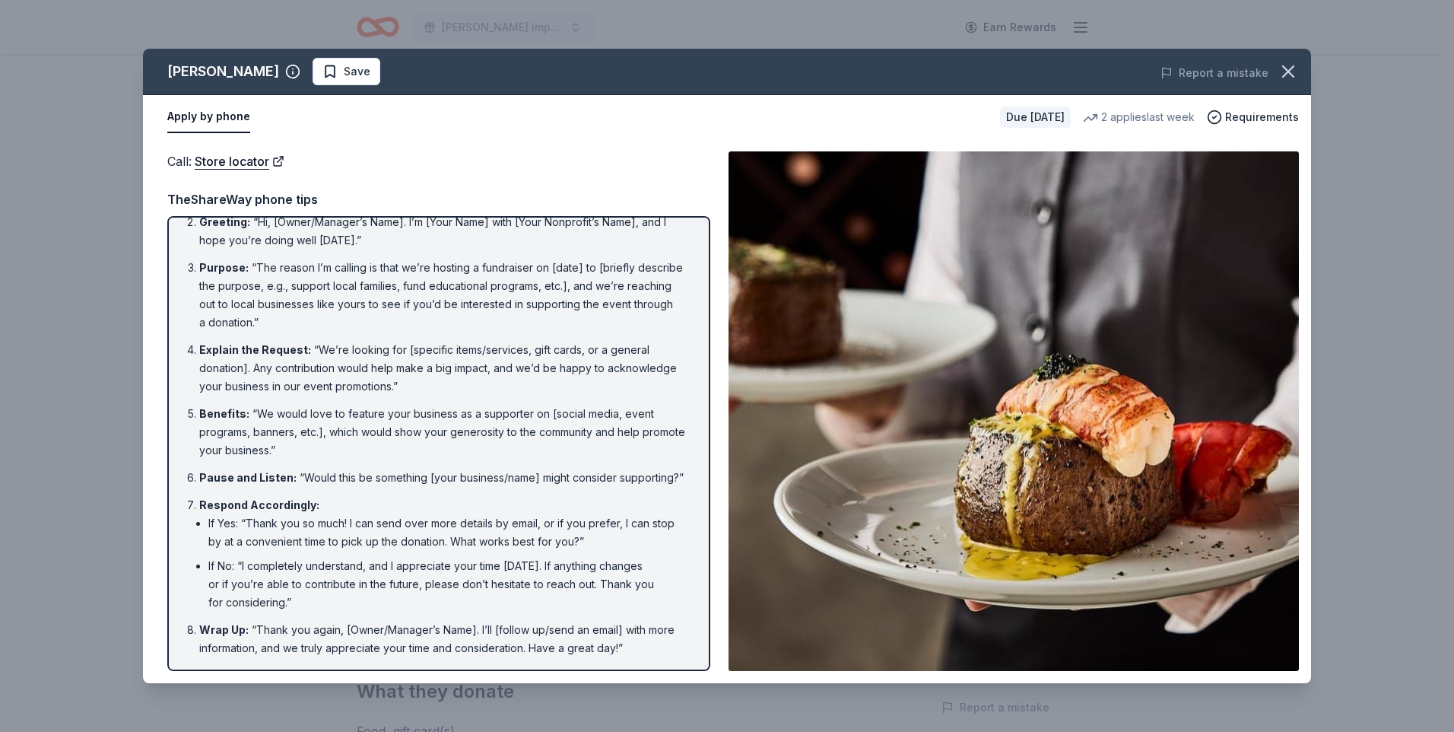
drag, startPoint x: 1291, startPoint y: 71, endPoint x: 370, endPoint y: 204, distance: 931.4
click at [446, 251] on div "Fleming's Save Report a mistake Apply by phone Due in 31 days 2 applies last we…" at bounding box center [727, 366] width 1168 height 634
click at [264, 167] on link "Store locator" at bounding box center [240, 161] width 90 height 20
click at [1288, 75] on icon "button" at bounding box center [1288, 71] width 21 height 21
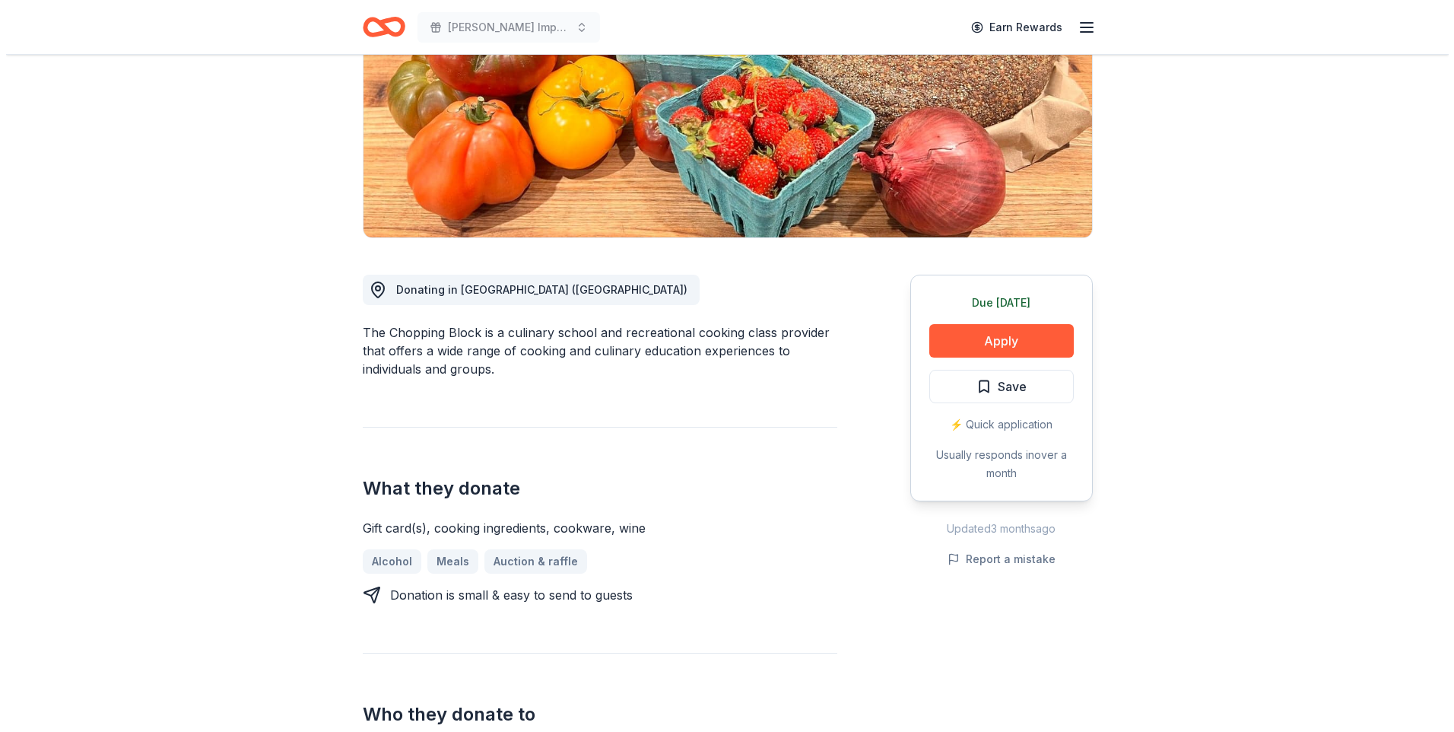
scroll to position [228, 0]
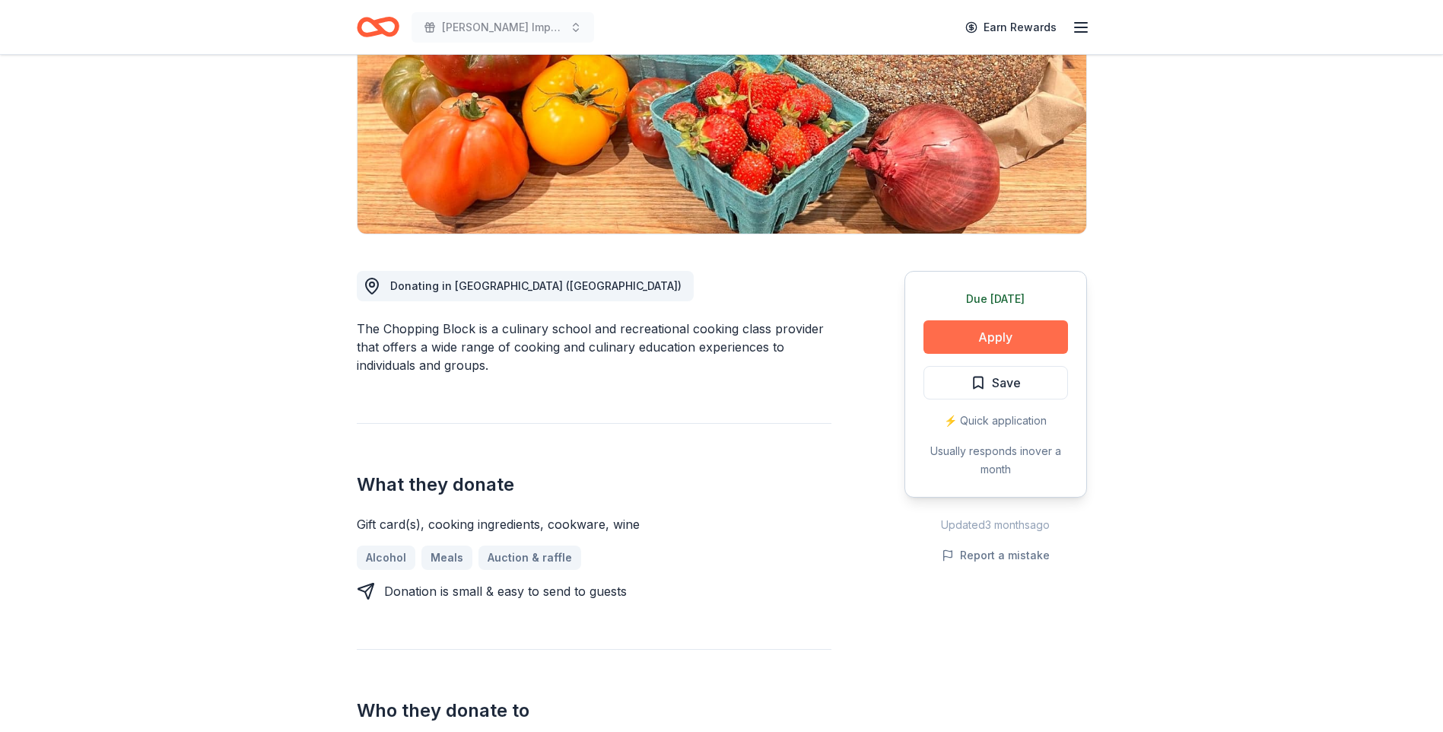
click at [1029, 353] on button "Apply" at bounding box center [995, 336] width 145 height 33
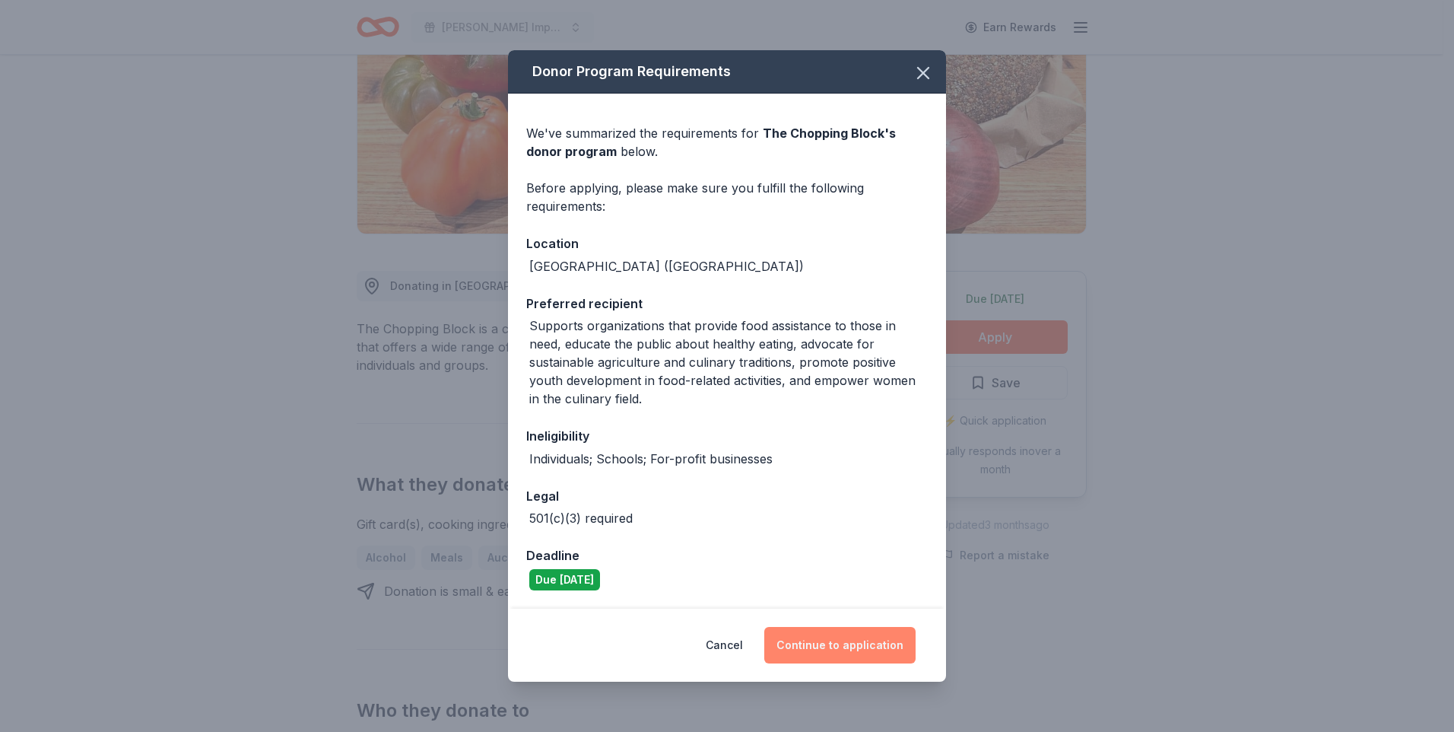
click at [815, 650] on button "Continue to application" at bounding box center [839, 645] width 151 height 37
